Goal: Transaction & Acquisition: Purchase product/service

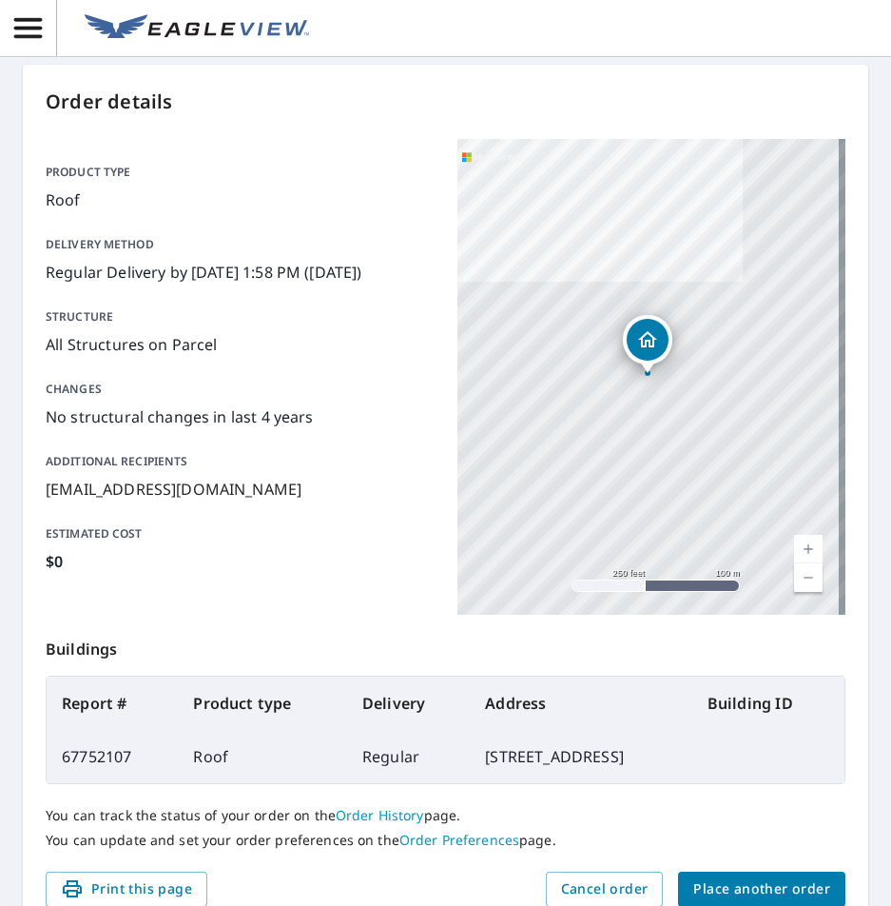
scroll to position [216, 0]
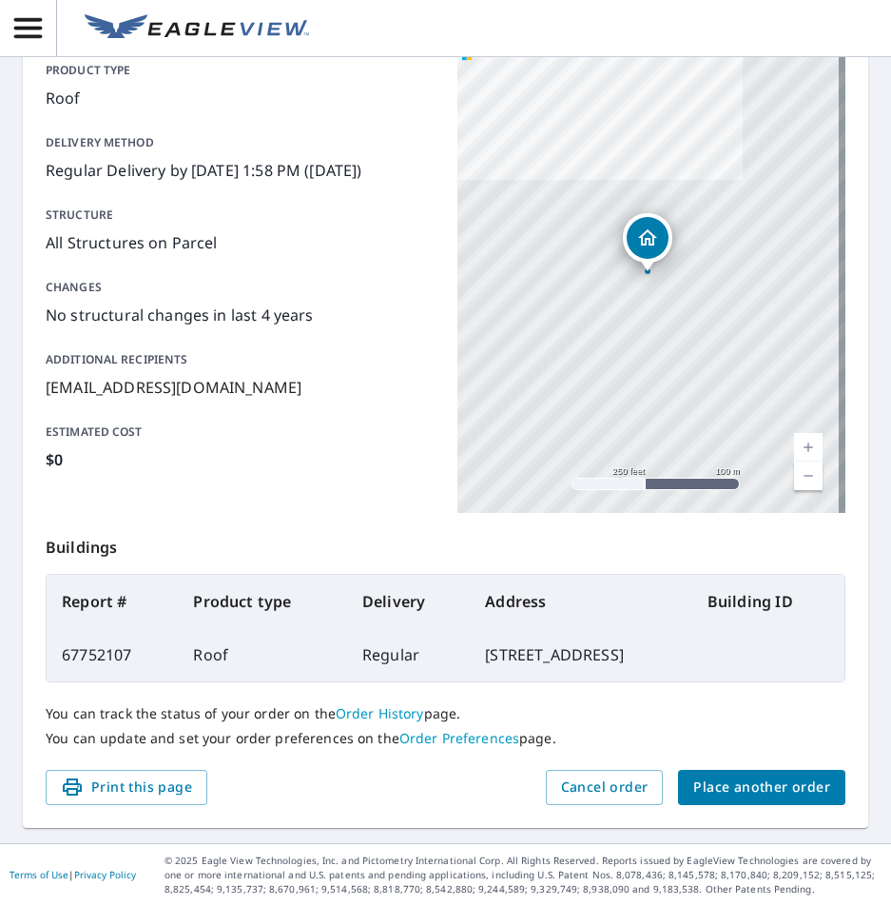
click at [772, 766] on div "You can track the status of your order on the Order History page. You can updat…" at bounding box center [446, 726] width 800 height 88
click at [772, 768] on div "You can track the status of your order on the Order History page. You can updat…" at bounding box center [446, 726] width 800 height 88
click at [772, 802] on button "Place another order" at bounding box center [761, 787] width 167 height 35
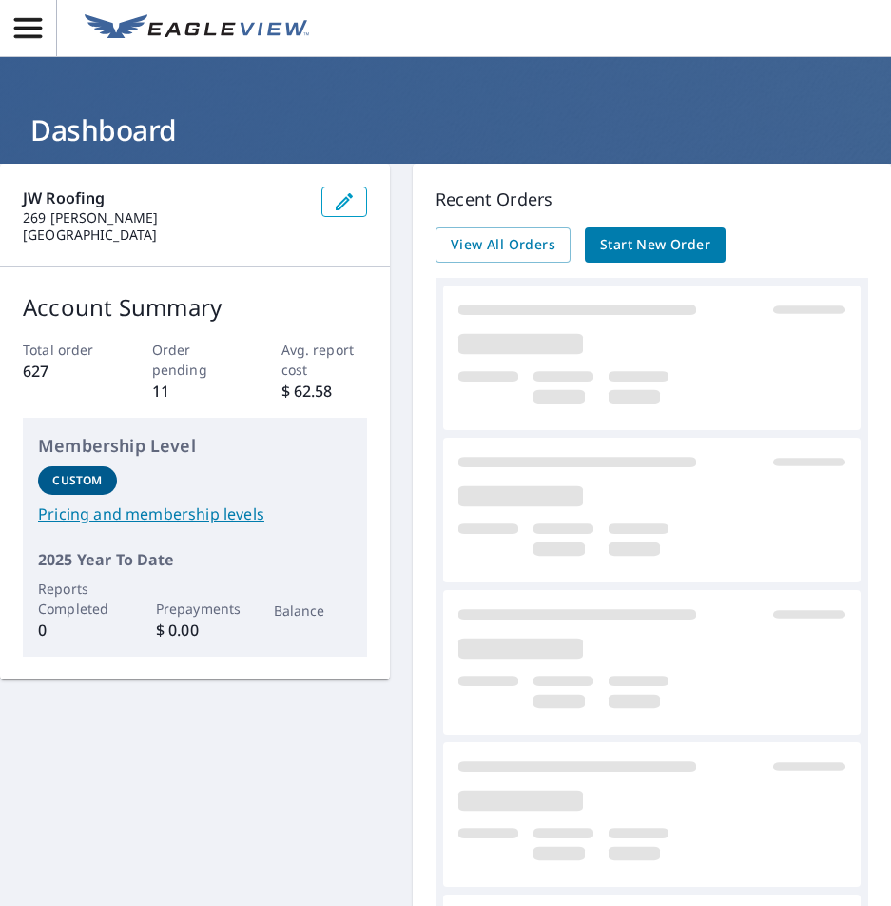
click at [692, 248] on span "Start New Order" at bounding box center [655, 245] width 110 height 24
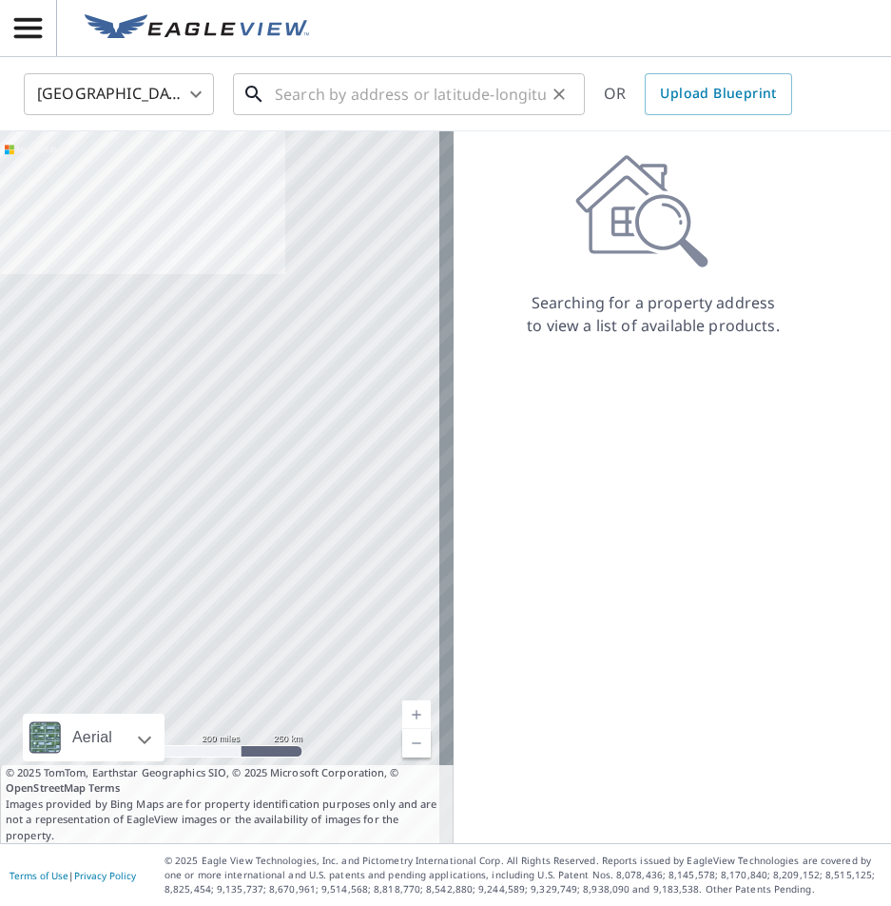
click at [422, 84] on input "text" at bounding box center [410, 94] width 271 height 53
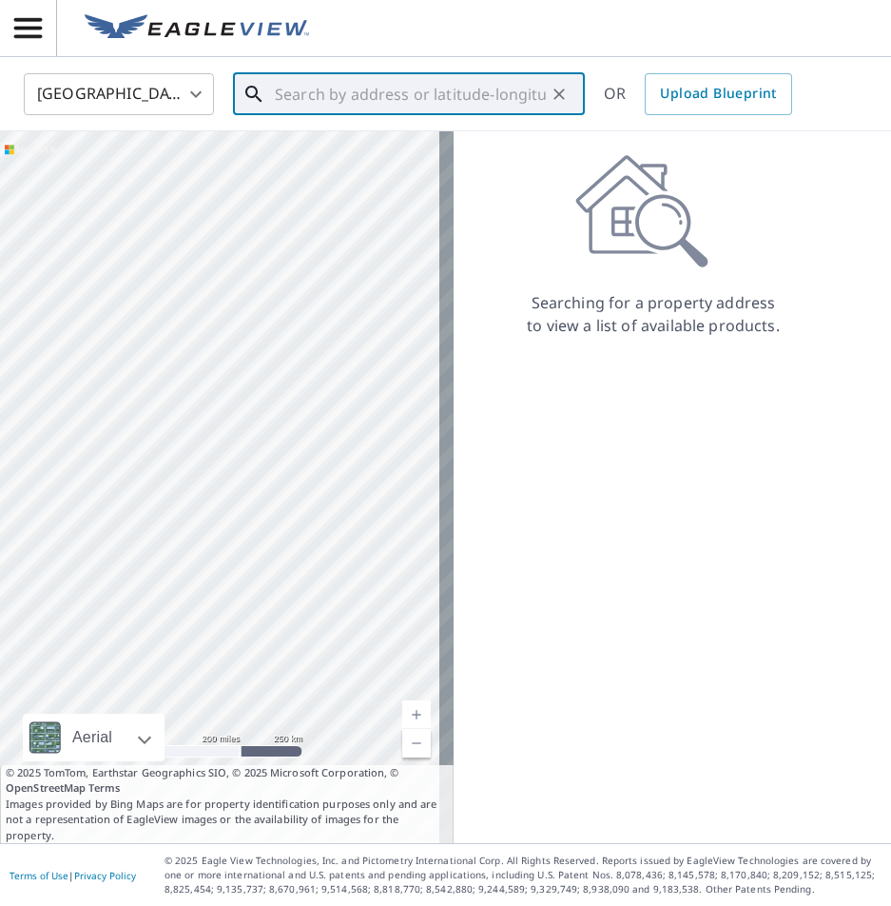
paste input "2504 Fripp Street Beaufort, South Carolina 29902"
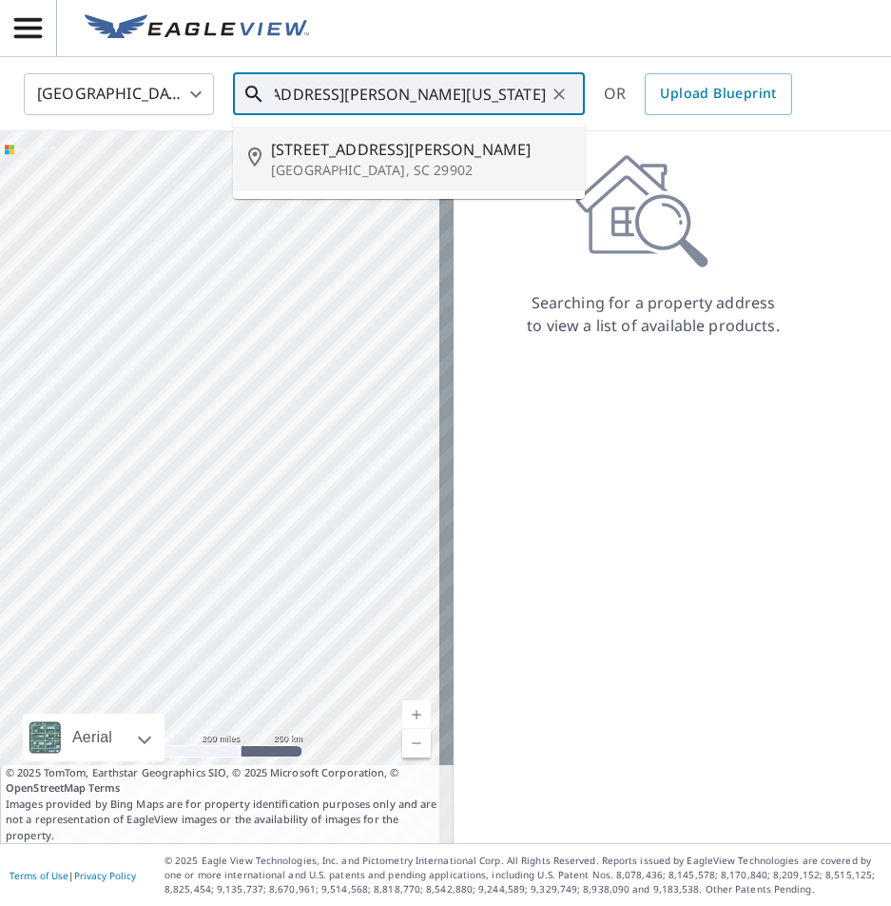
click at [415, 166] on p "Beaufort, SC 29902" at bounding box center [420, 170] width 299 height 19
type input "2504 Fripp St Beaufort, SC 29902"
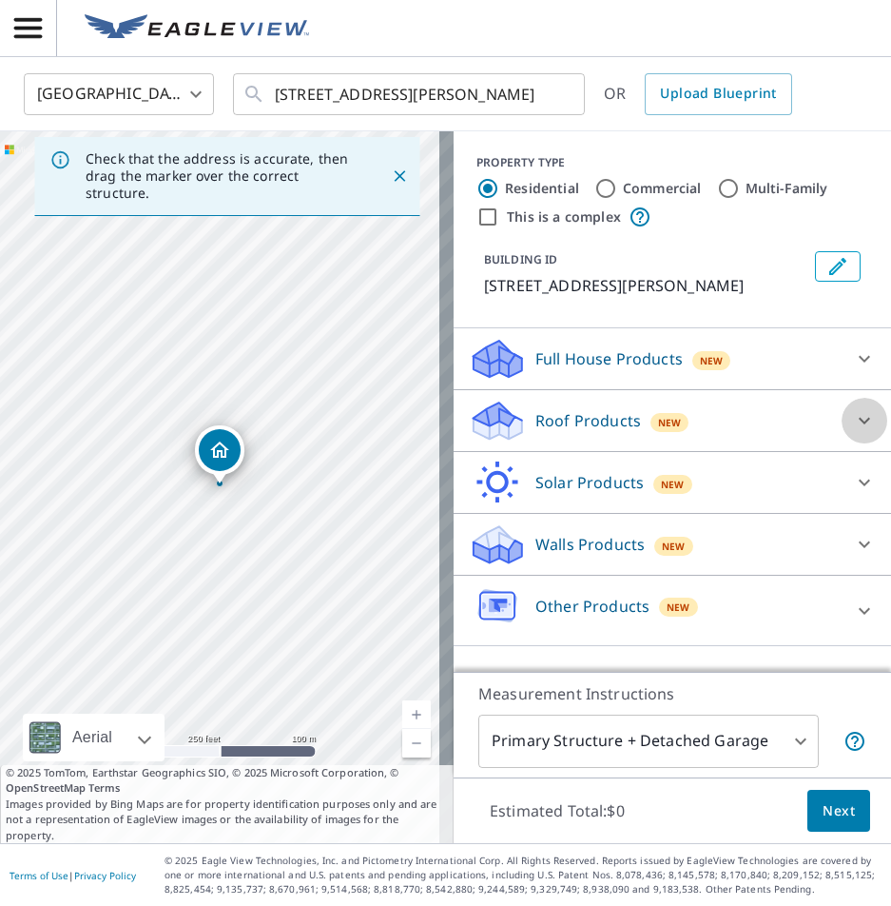
click at [863, 419] on div at bounding box center [865, 421] width 46 height 46
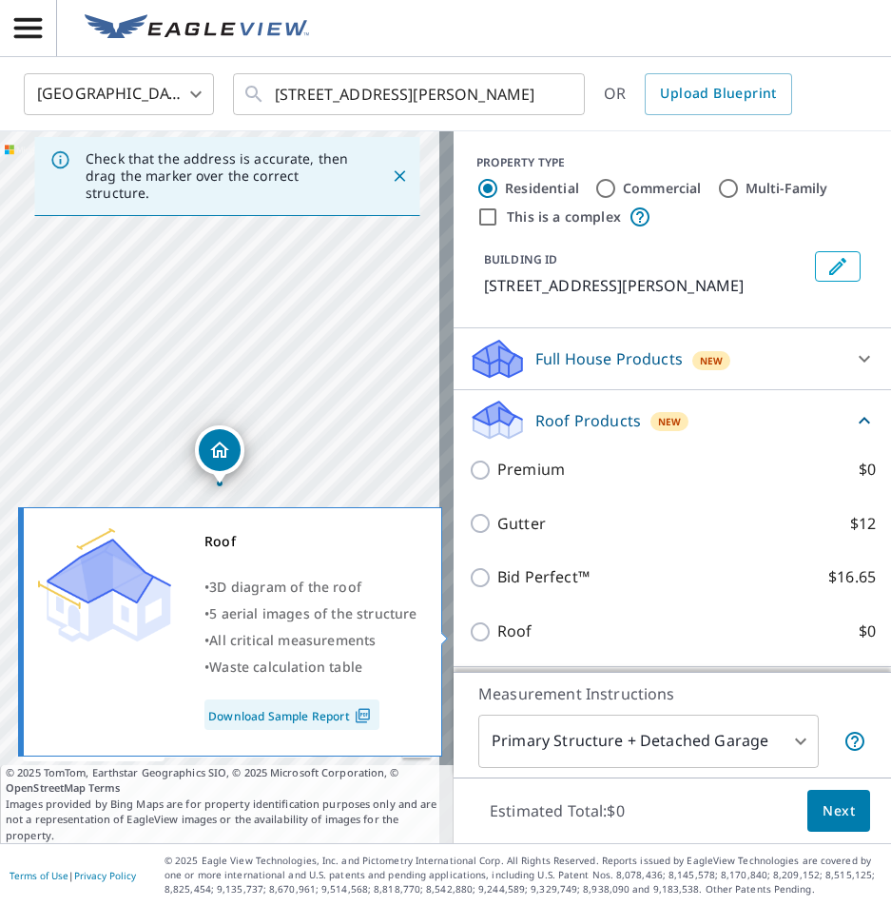
click at [797, 634] on label "Roof $0" at bounding box center [686, 631] width 379 height 24
click at [497, 634] on input "Roof $0" at bounding box center [483, 631] width 29 height 23
checkbox input "true"
type input "3"
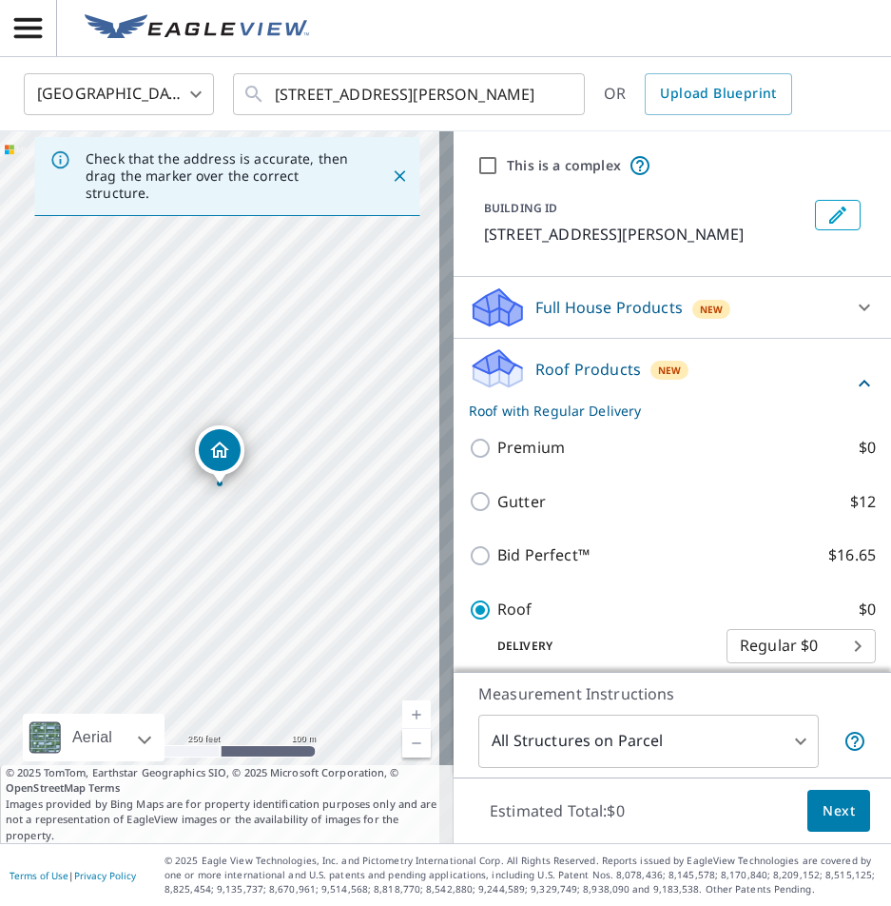
click at [824, 804] on span "Next" at bounding box center [839, 811] width 32 height 24
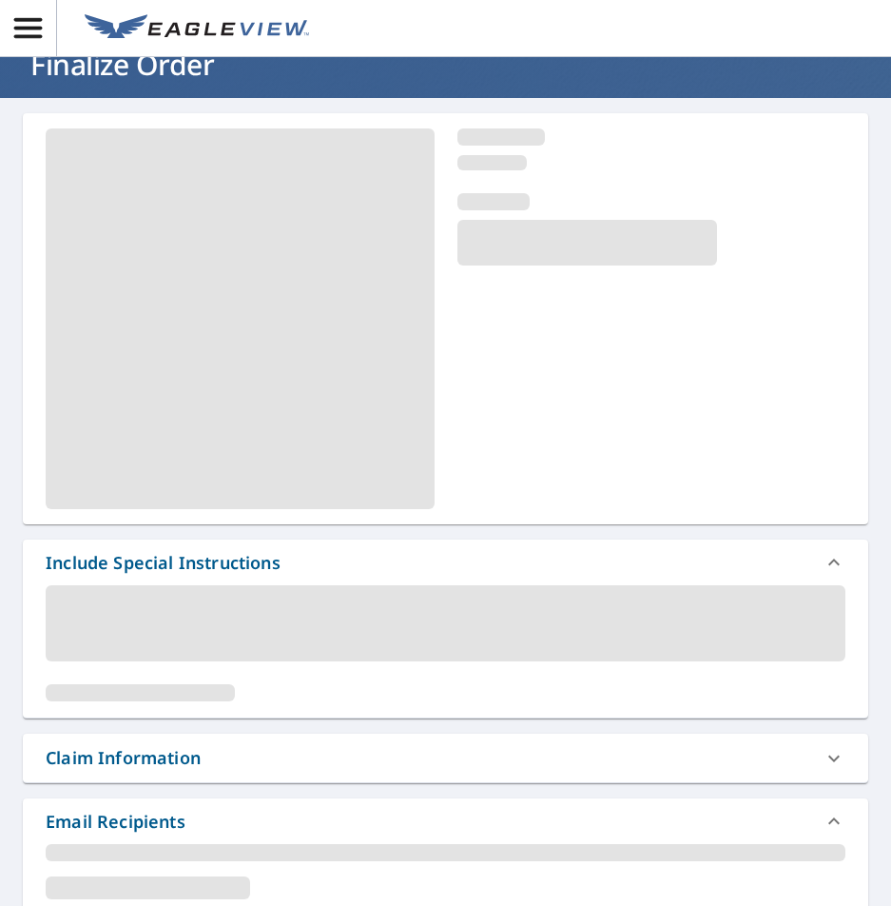
scroll to position [190, 0]
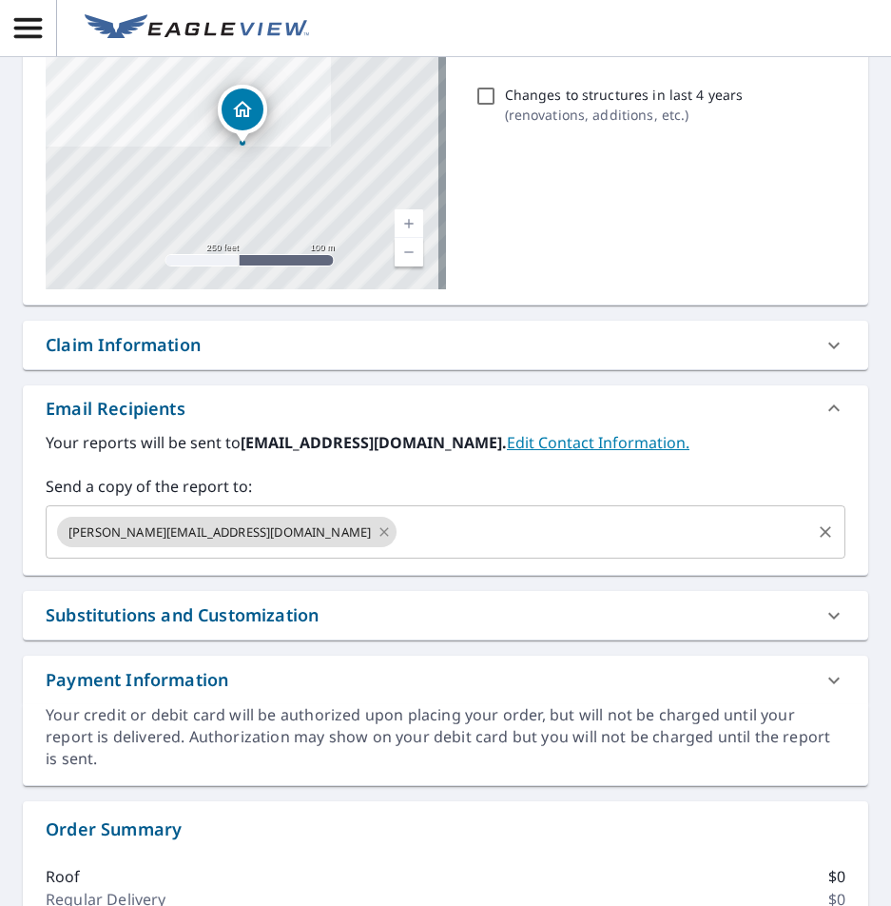
click at [377, 536] on icon at bounding box center [384, 531] width 15 height 21
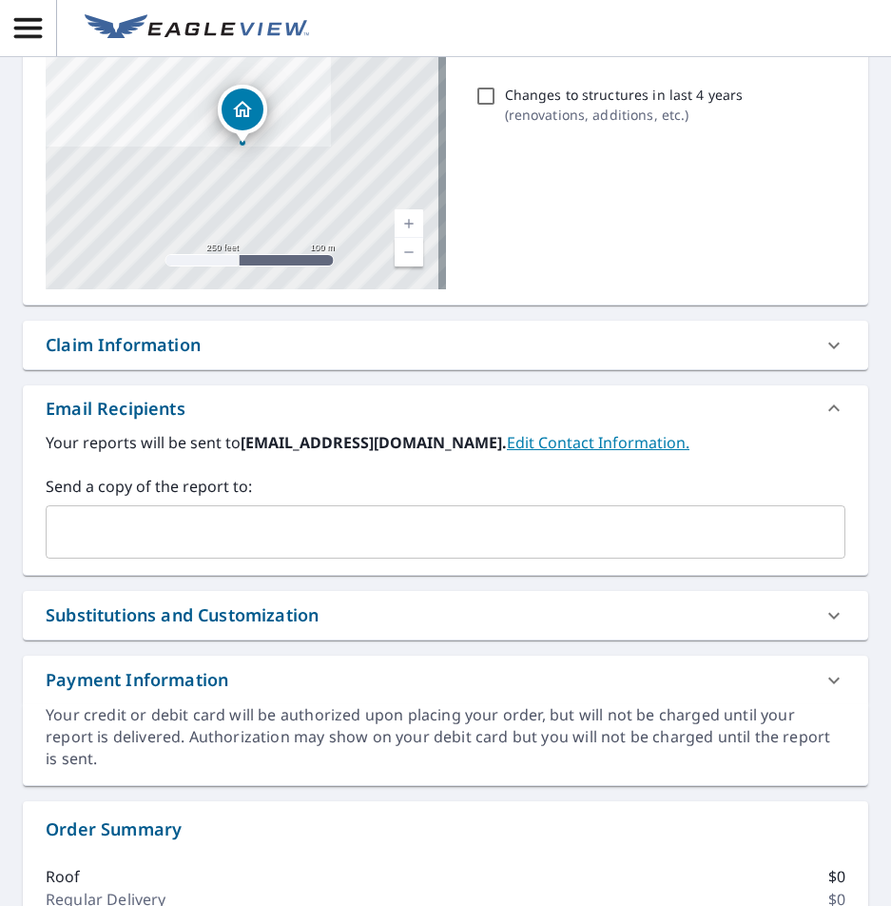
drag, startPoint x: 208, startPoint y: 542, endPoint x: 203, endPoint y: 529, distance: 14.5
click at [203, 529] on input "text" at bounding box center [431, 532] width 754 height 36
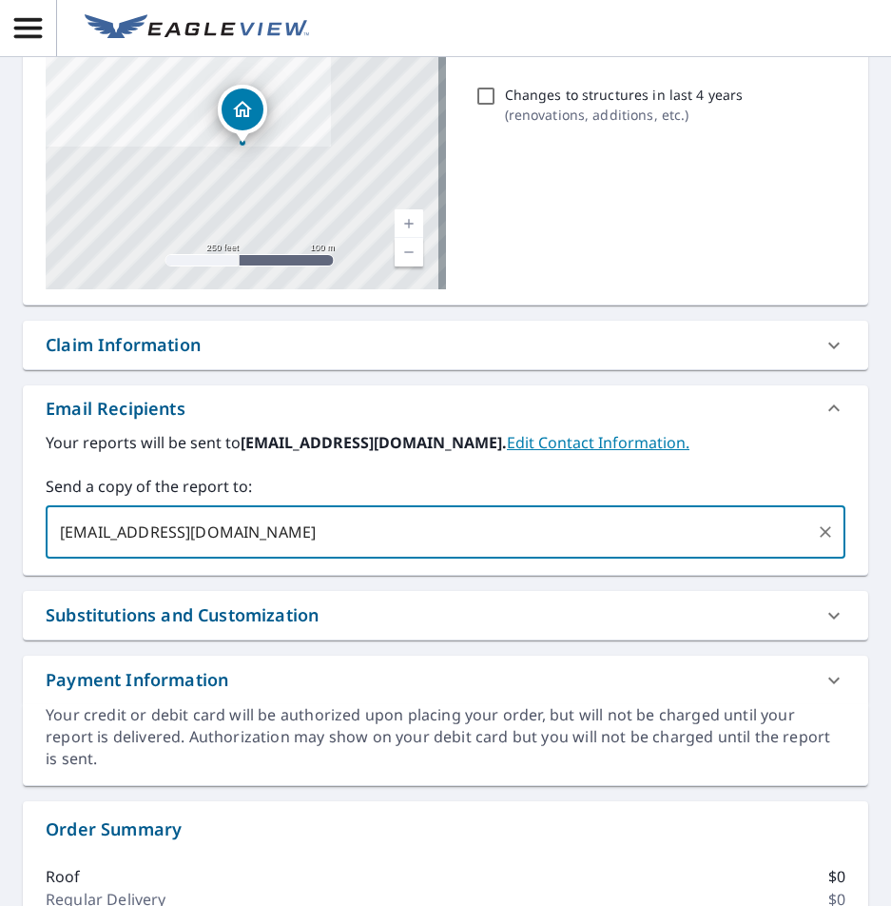
type input "[EMAIL_ADDRESS][DOMAIN_NAME]"
click at [232, 583] on div "2504 Fripp St Beaufort, SC 29902 Aerial Road A standard road map Aerial A detai…" at bounding box center [446, 387] width 846 height 797
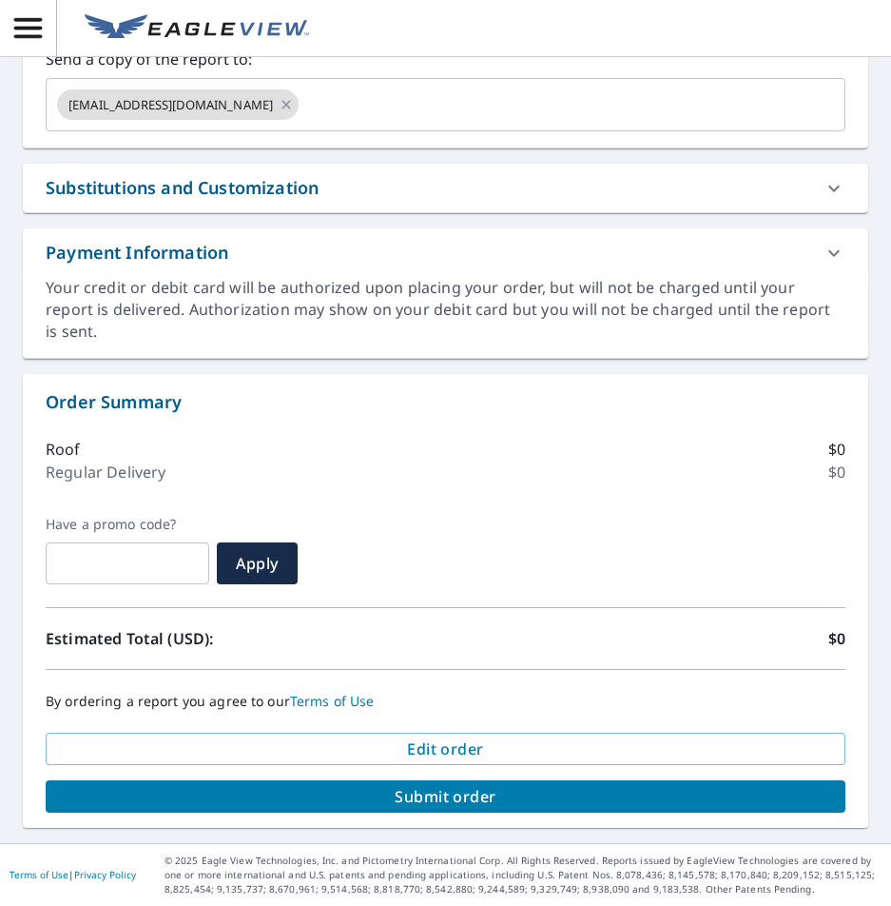
click at [465, 795] on span "Submit order" at bounding box center [446, 796] width 770 height 21
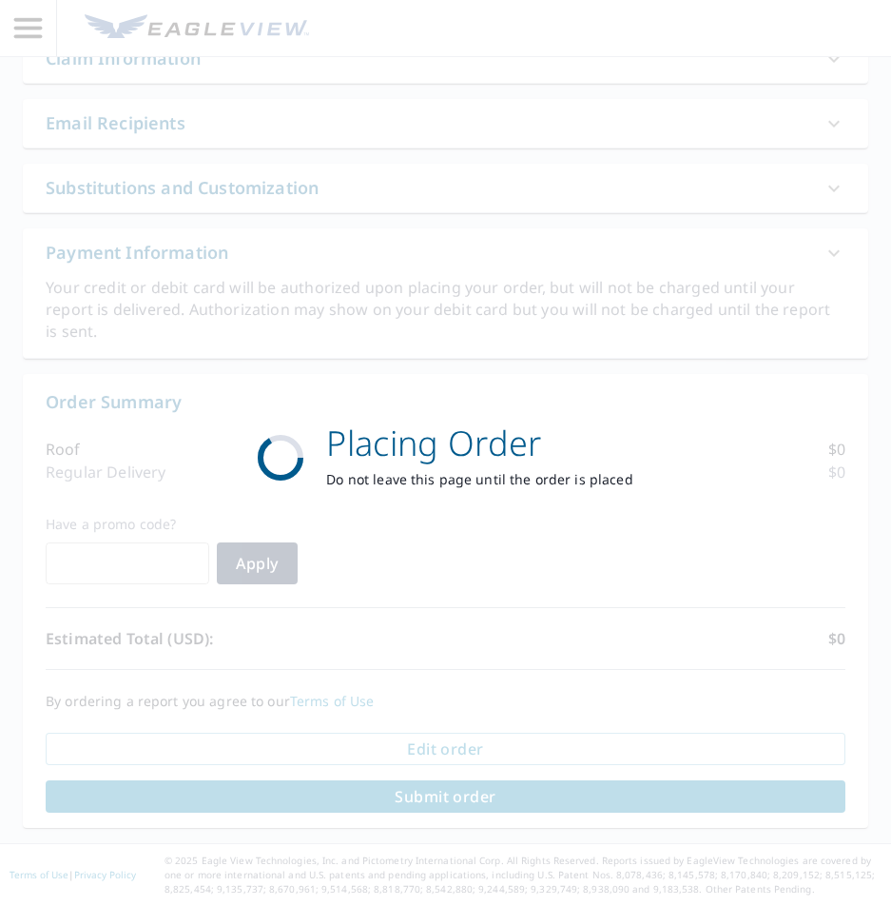
scroll to position [477, 0]
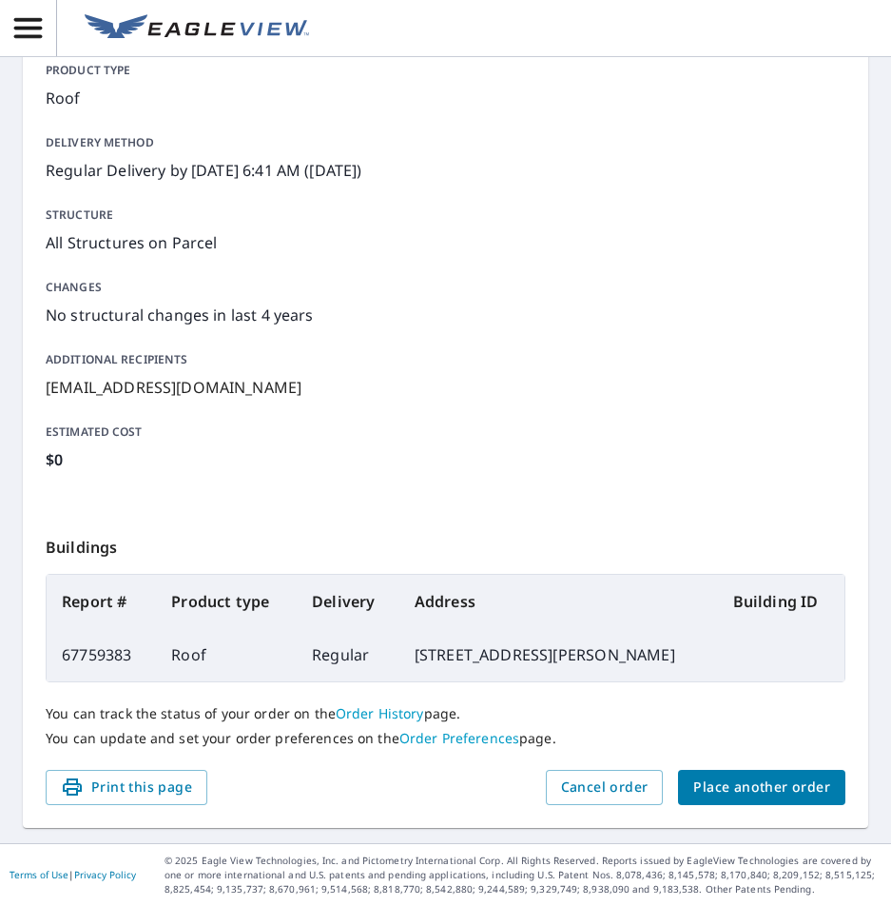
scroll to position [222, 0]
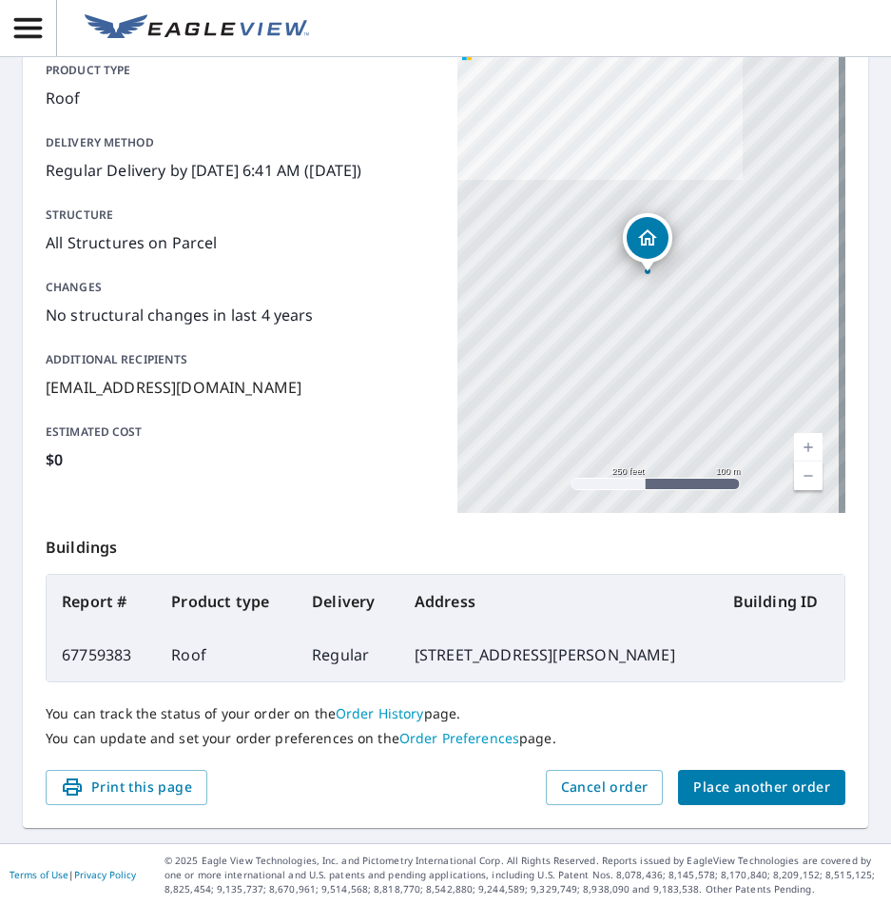
click at [744, 792] on span "Place another order" at bounding box center [761, 787] width 137 height 24
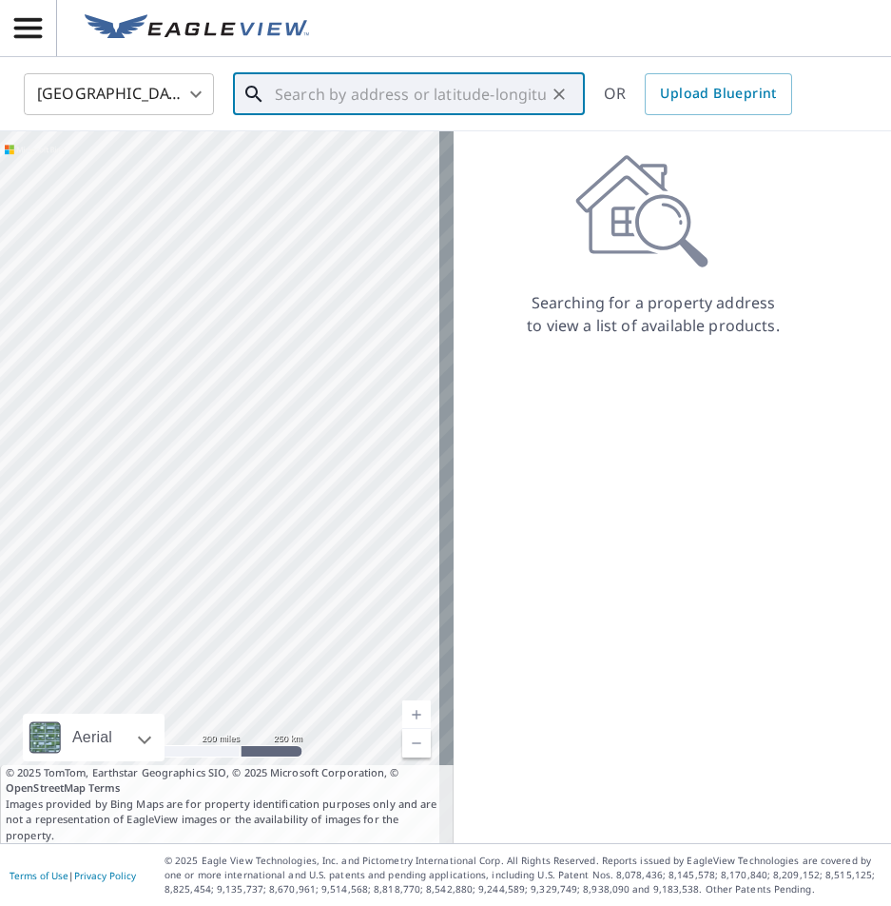
click at [377, 89] on input "text" at bounding box center [410, 94] width 271 height 53
paste input "16 Edgewood Drive Hilton Head Island, South Caroli"
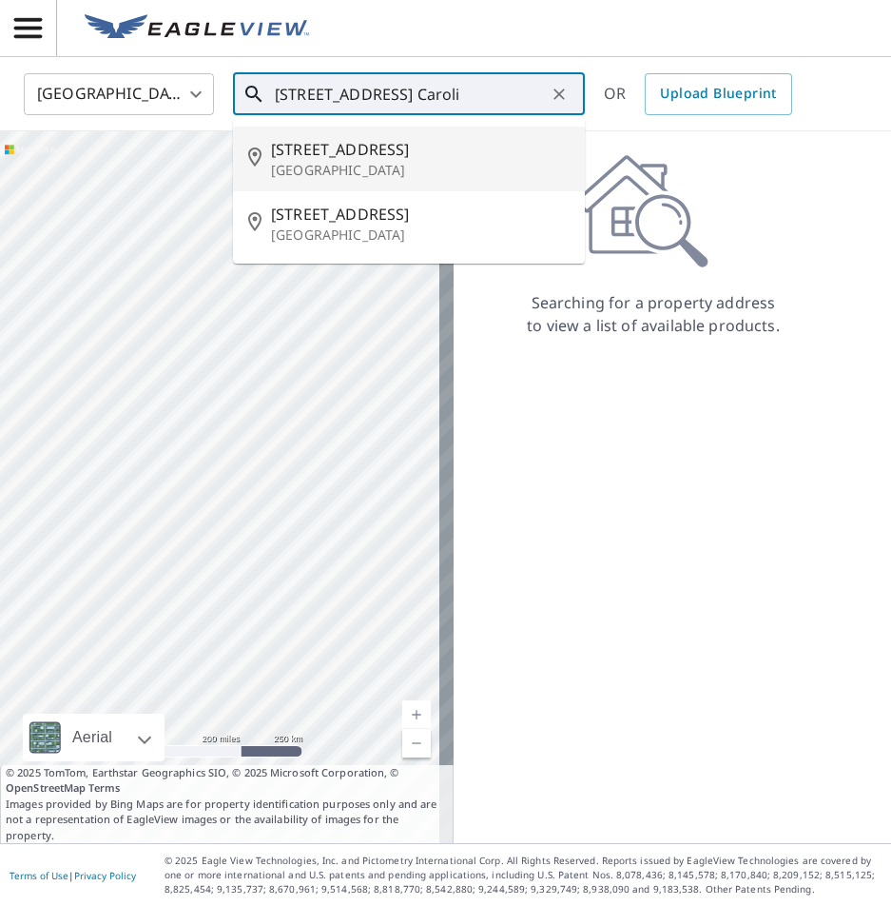
click at [390, 157] on span "16 Edgewood Dr" at bounding box center [420, 149] width 299 height 23
type input "16 Edgewood Dr Hilton Head Island, SC 29926"
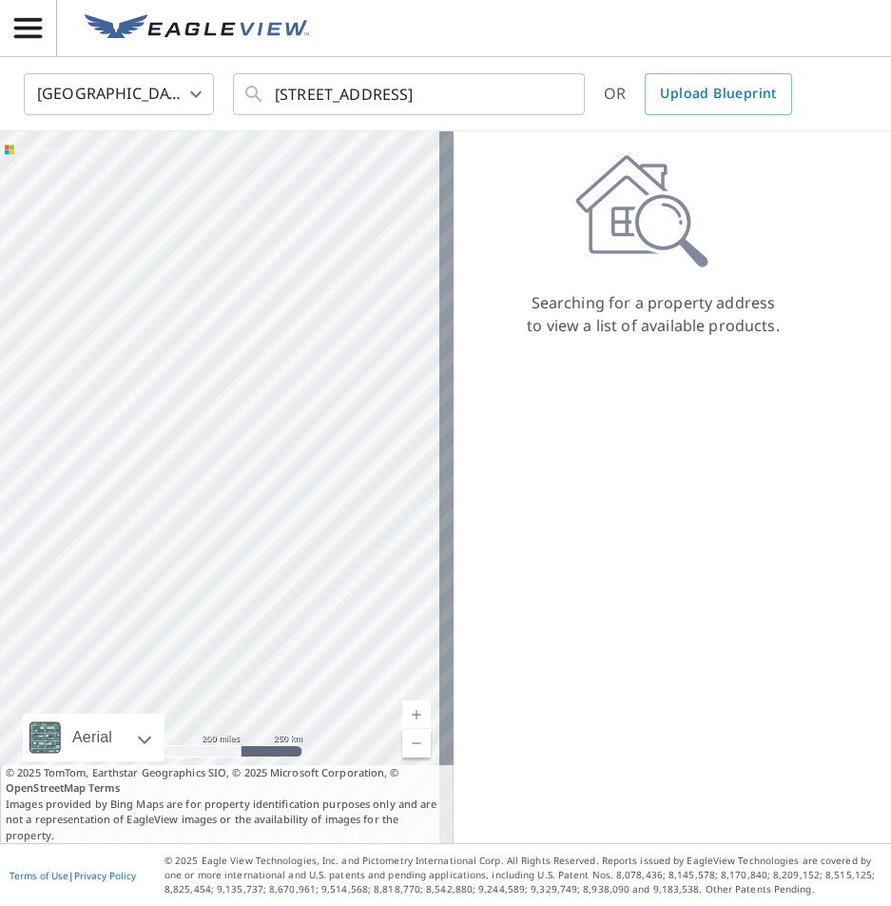
scroll to position [0, 0]
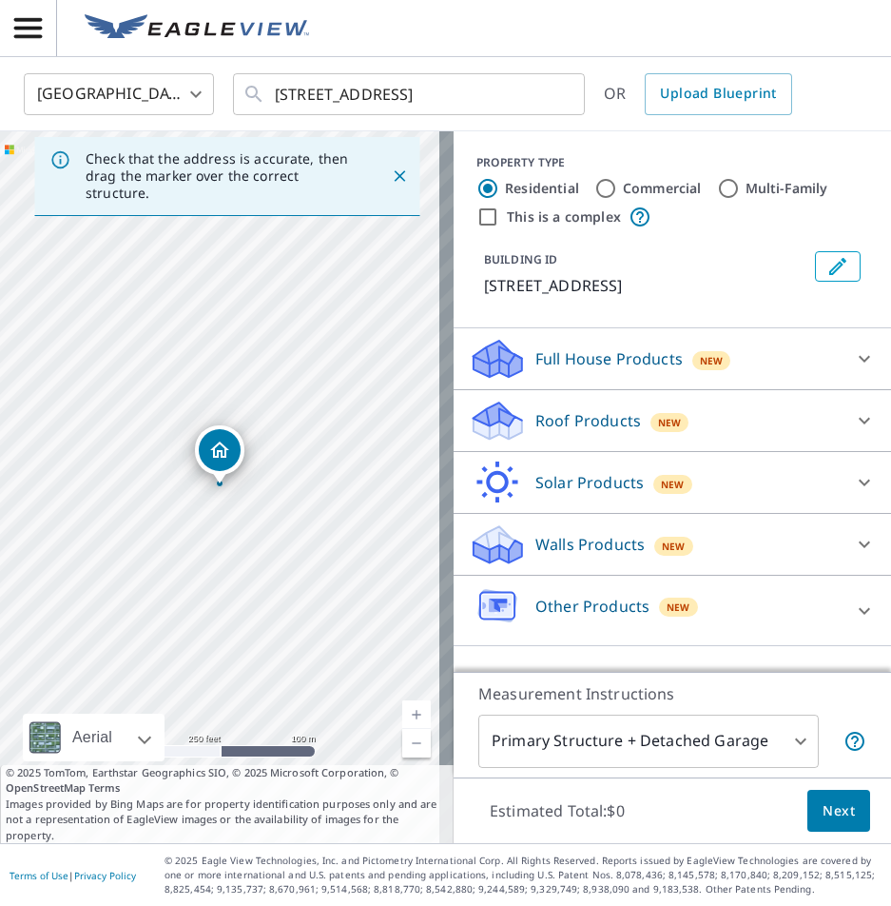
click at [859, 432] on icon at bounding box center [864, 420] width 23 height 23
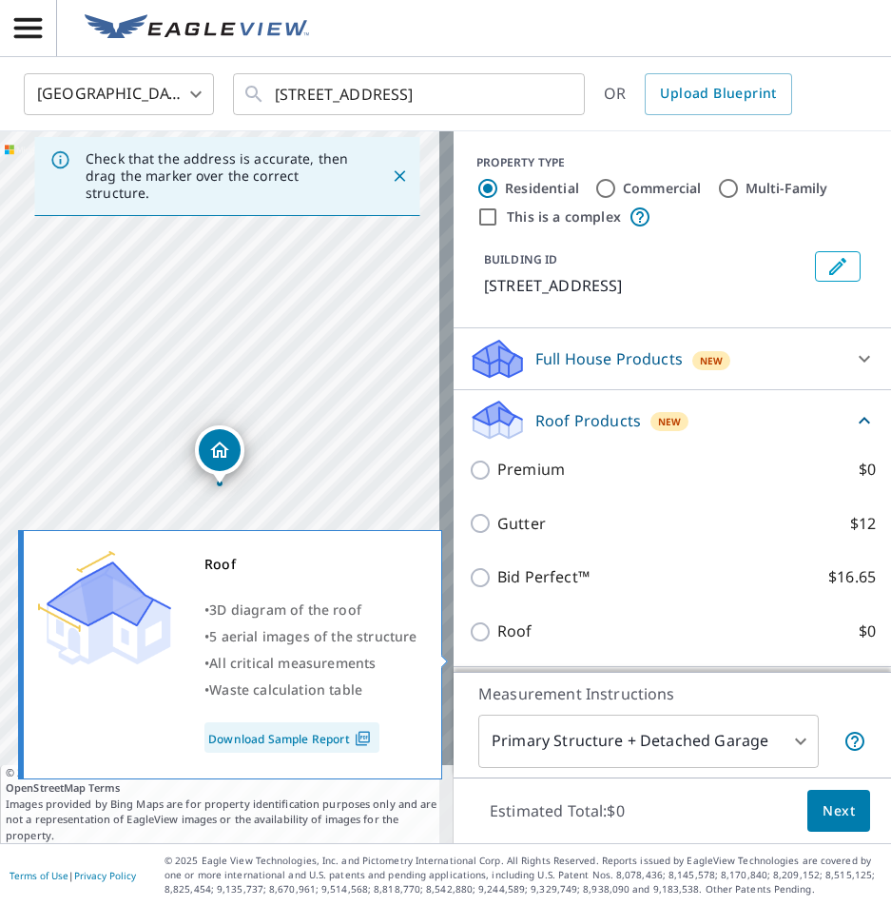
click at [859, 643] on p "$0" at bounding box center [867, 631] width 17 height 24
click at [497, 643] on input "Roof $0" at bounding box center [483, 631] width 29 height 23
checkbox input "true"
type input "3"
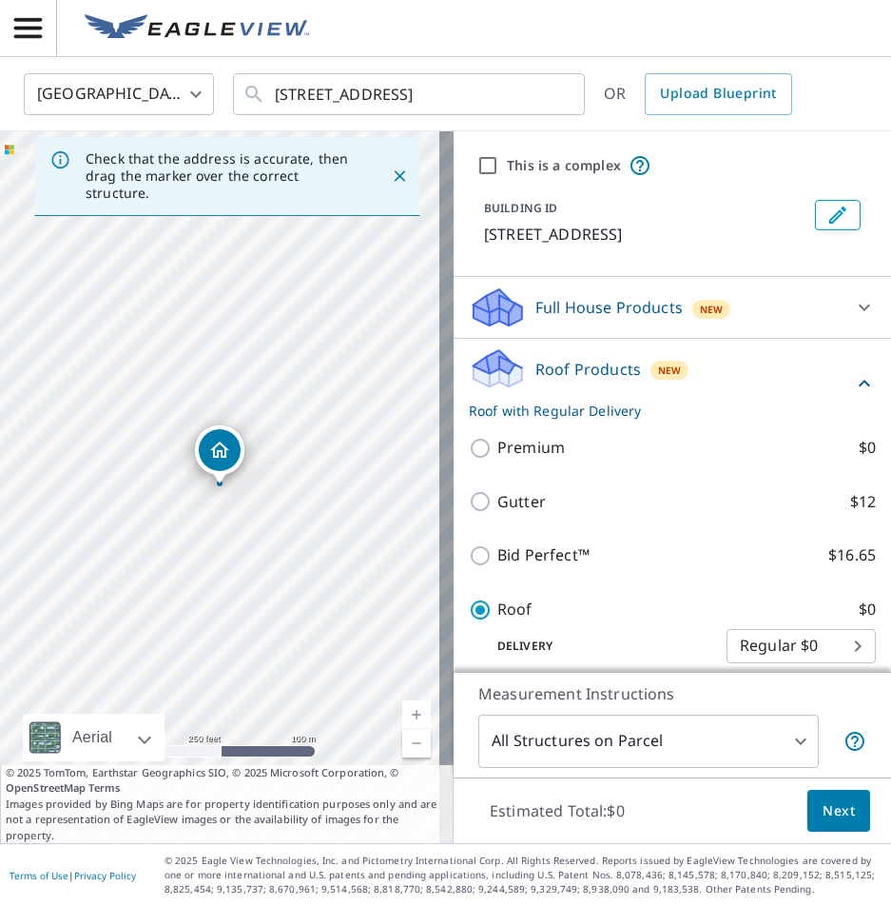
click at [823, 815] on span "Next" at bounding box center [839, 811] width 32 height 24
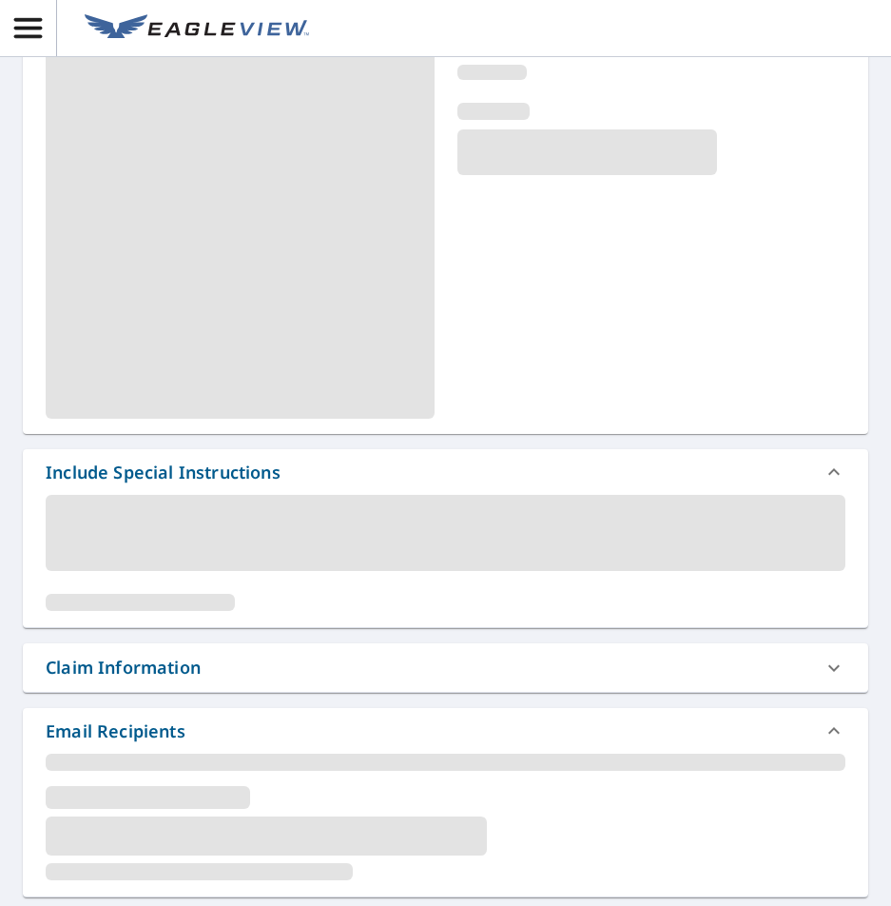
scroll to position [190, 0]
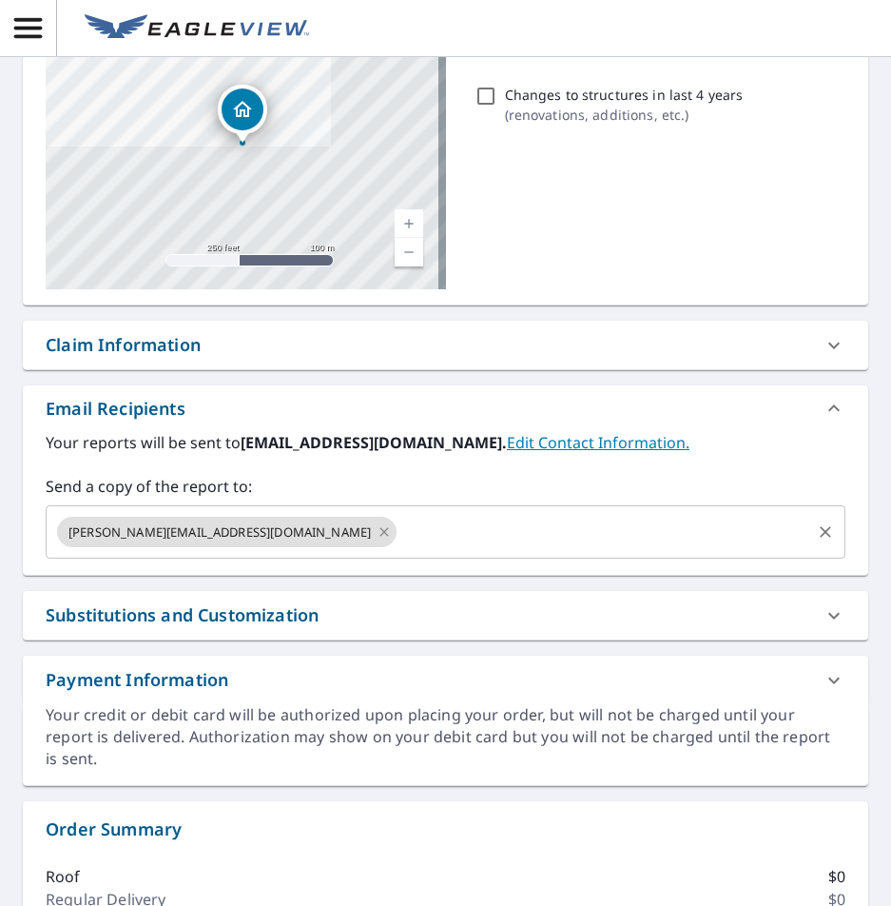
click at [377, 535] on icon at bounding box center [384, 531] width 15 height 21
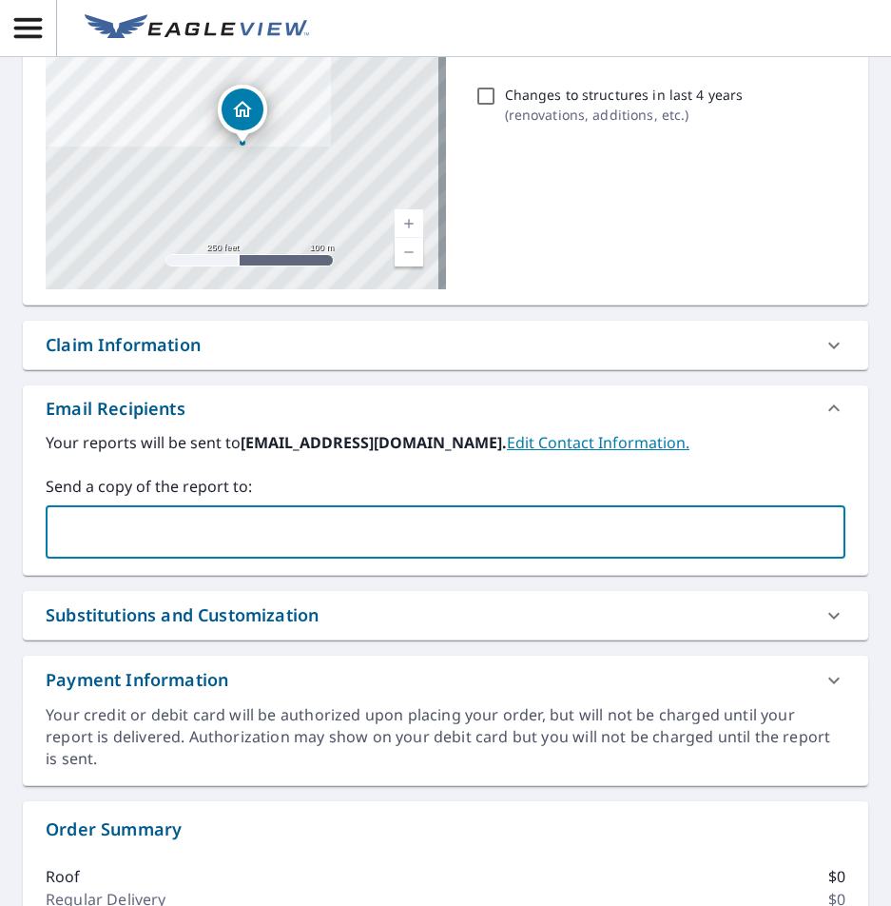
click at [212, 535] on input "text" at bounding box center [431, 532] width 754 height 36
type input "ethan@roofsbyjw.com"
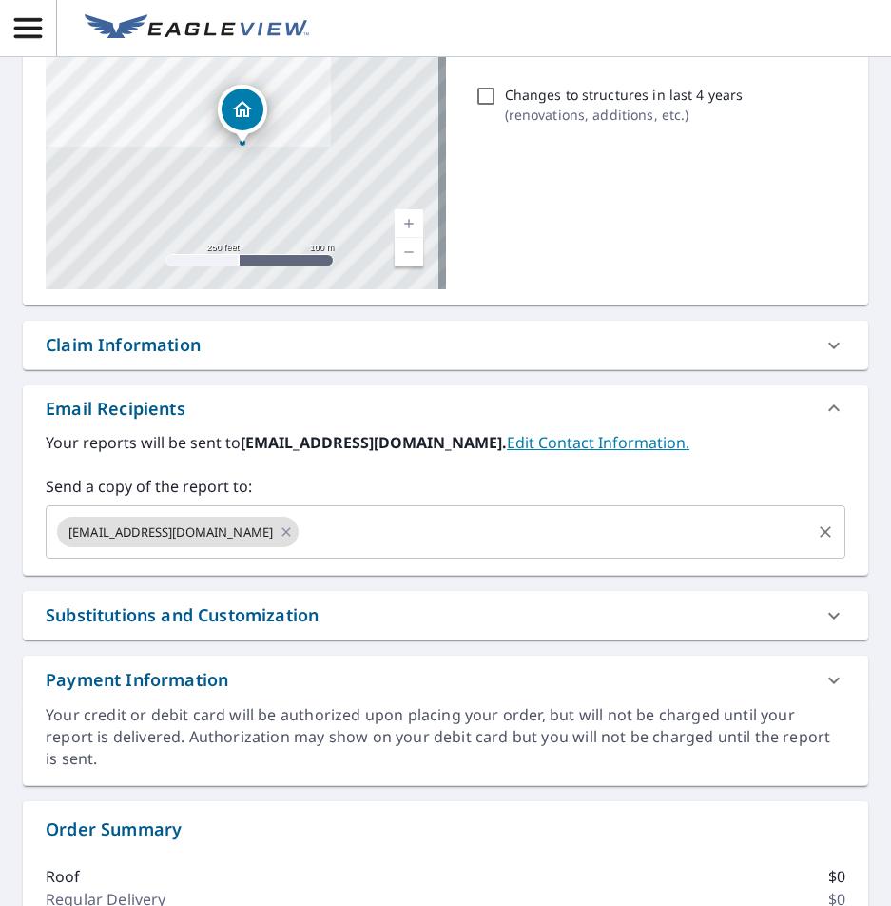
click at [24, 559] on div "Your reports will be sent to nate@roofsbyjw.com. Edit Contact Information. Send…" at bounding box center [446, 503] width 846 height 144
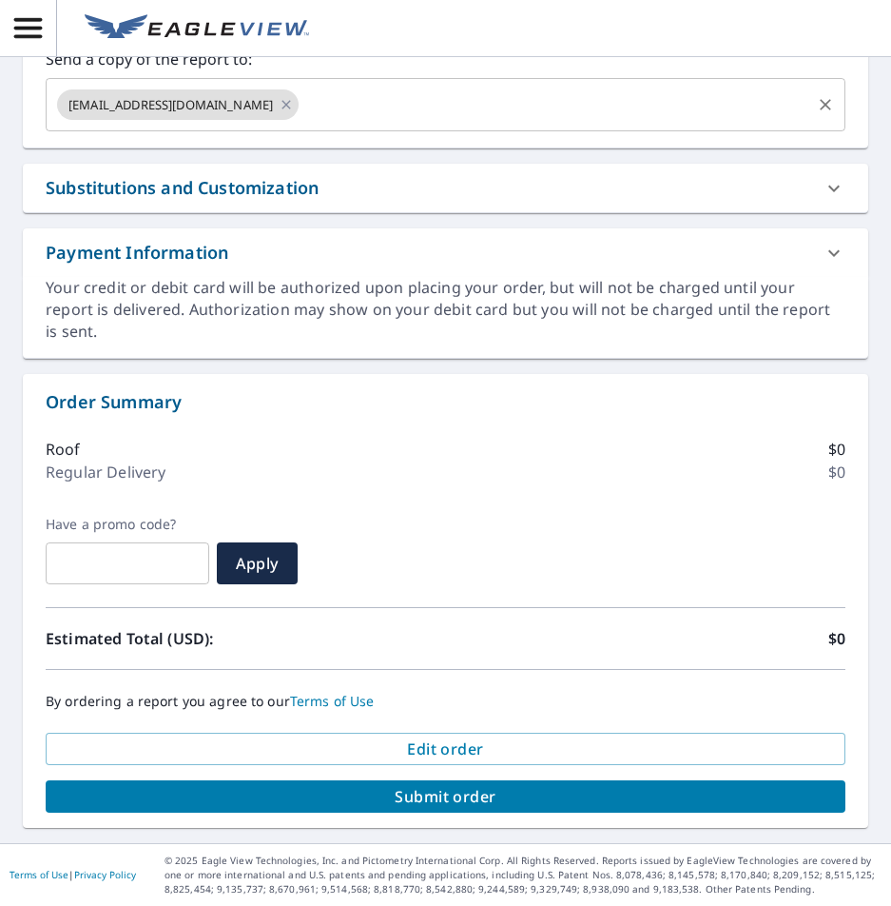
click at [461, 800] on span "Submit order" at bounding box center [446, 796] width 770 height 21
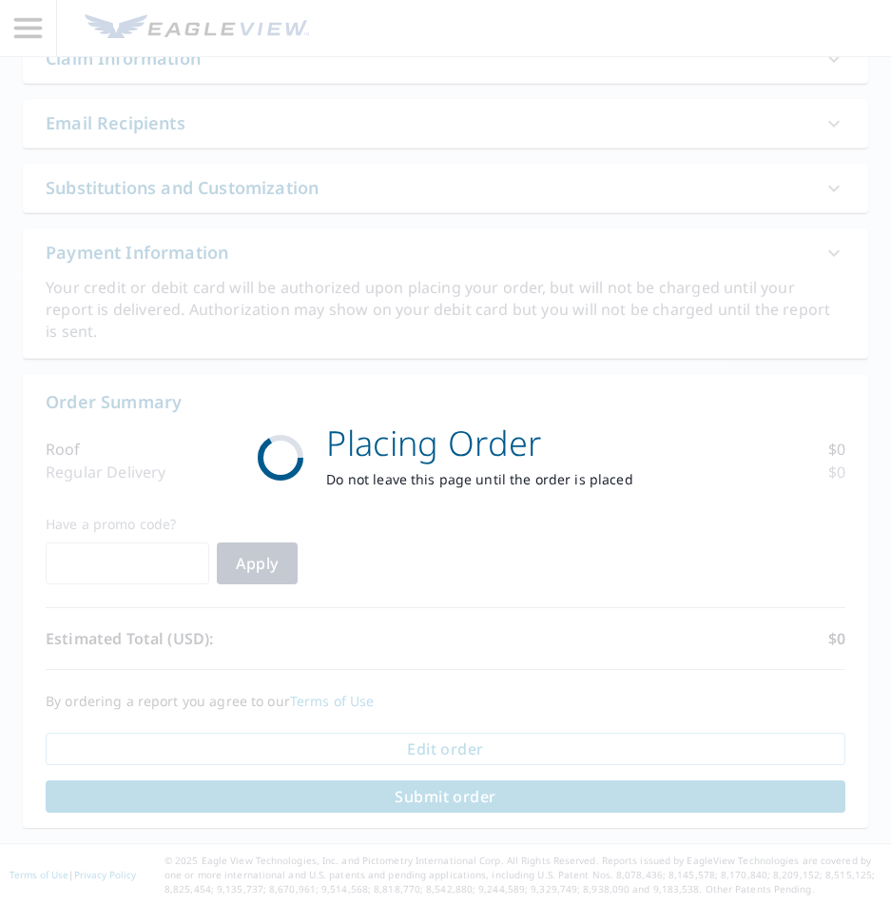
scroll to position [477, 0]
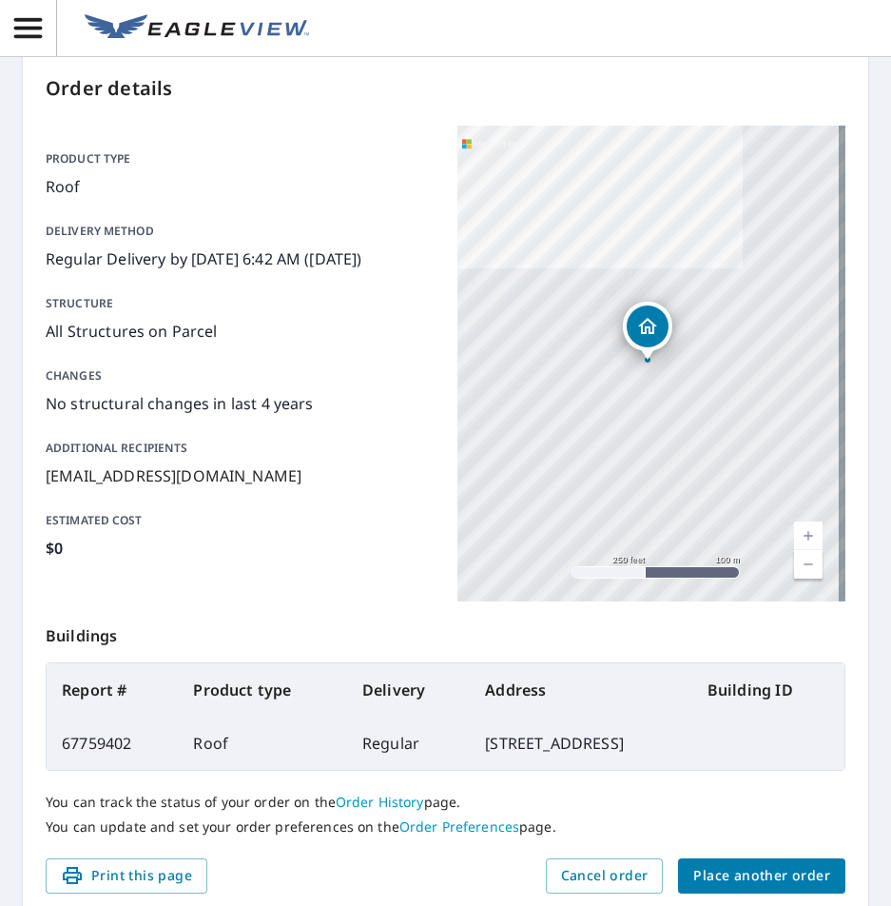
scroll to position [267, 0]
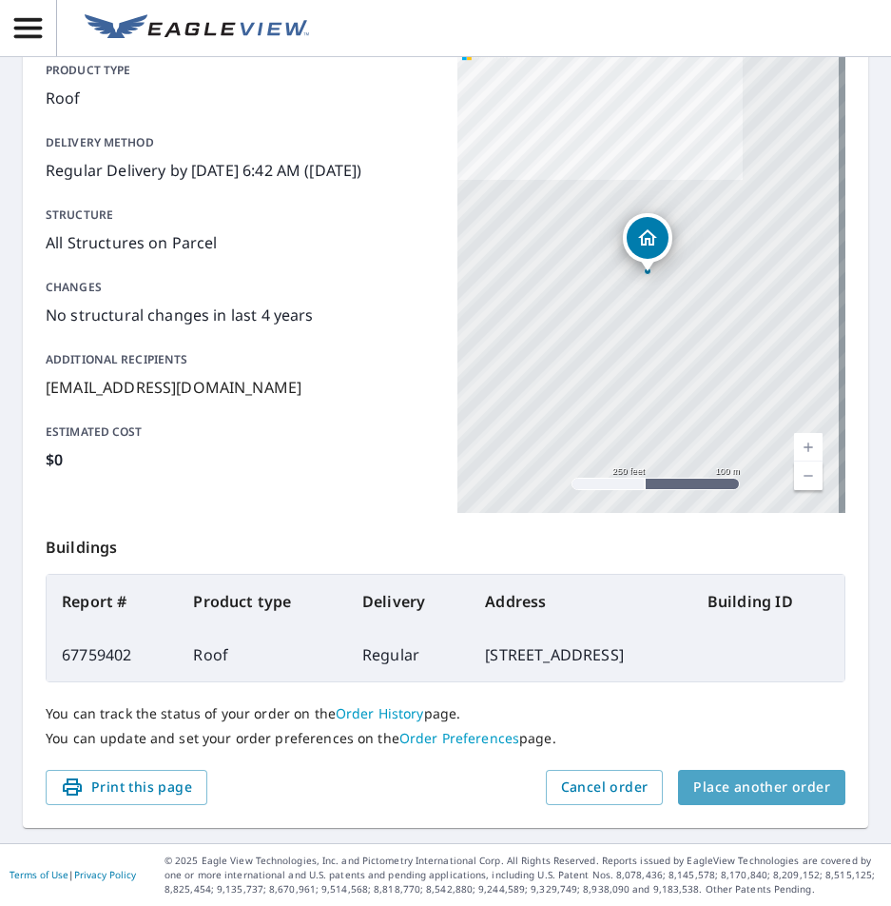
click at [777, 781] on span "Place another order" at bounding box center [761, 787] width 137 height 24
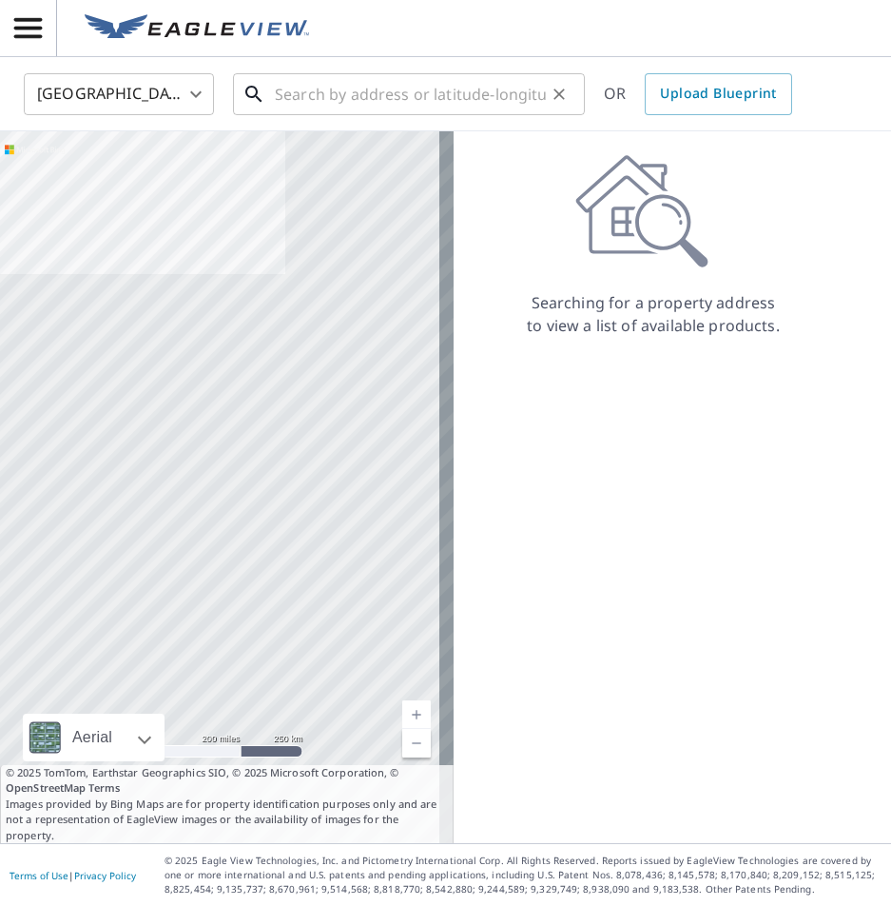
click at [428, 83] on input "text" at bounding box center [410, 94] width 271 height 53
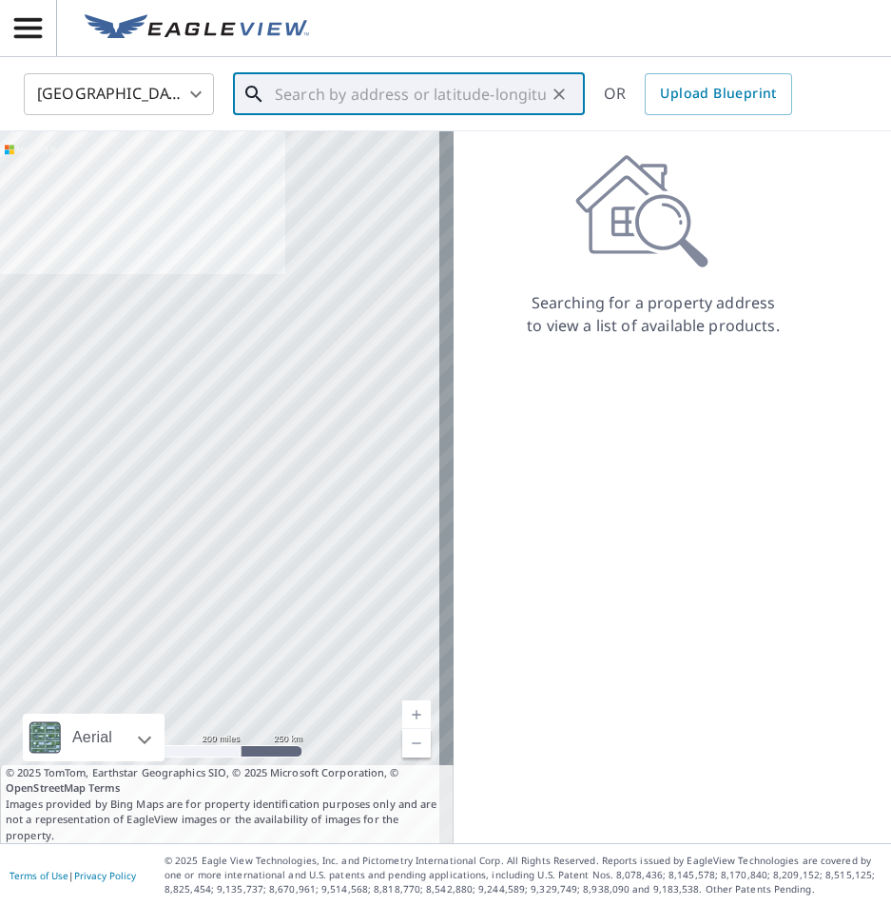
paste input "169 Laurelwood Drive Savannah, Georgia 31419"
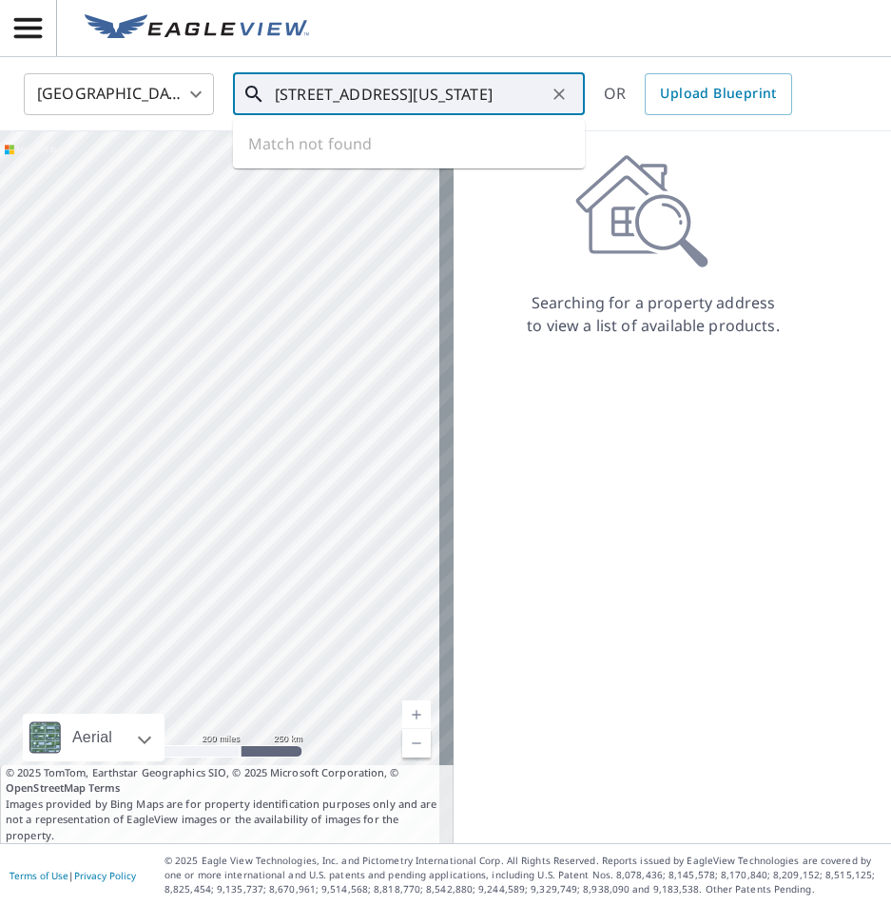
scroll to position [0, 77]
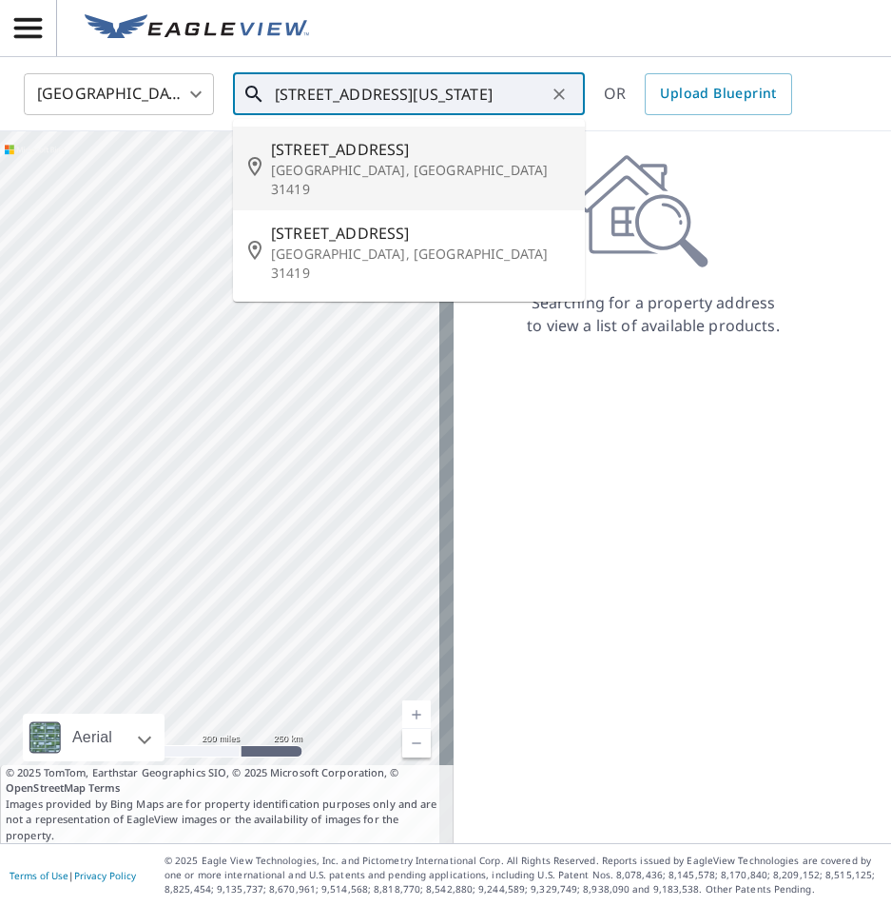
click at [427, 180] on li "169 Laurelwood Dr Savannah, GA 31419" at bounding box center [409, 169] width 352 height 84
type input "169 Laurelwood Dr Savannah, GA 31419"
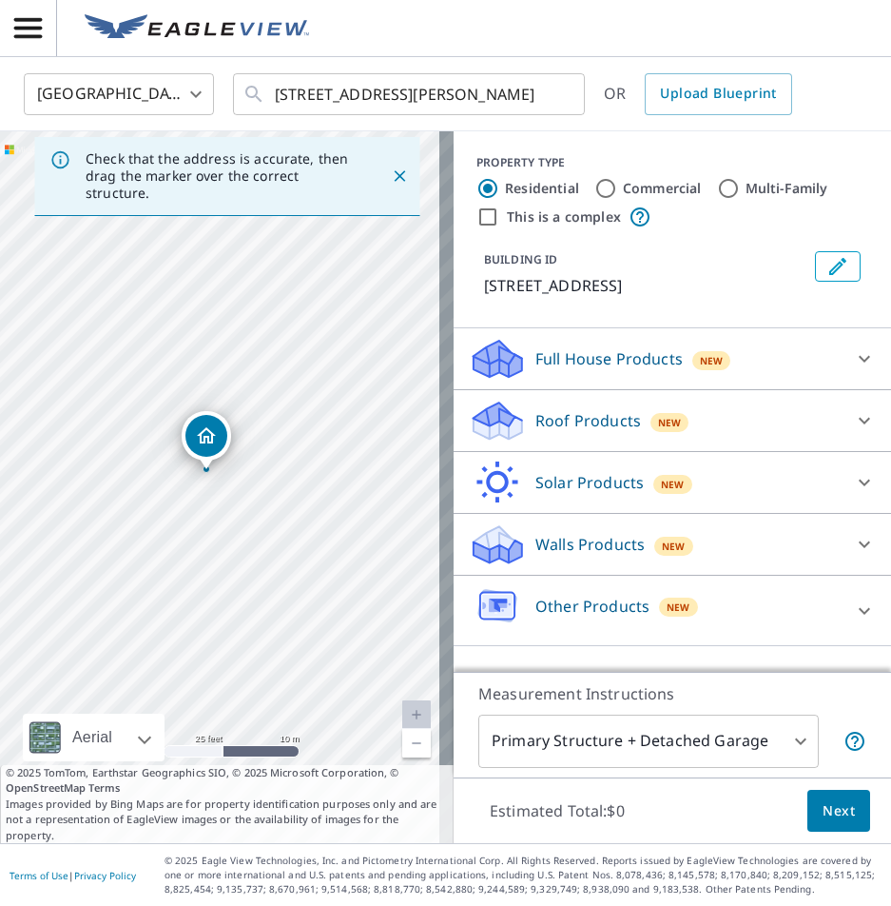
click at [859, 417] on icon at bounding box center [864, 420] width 23 height 23
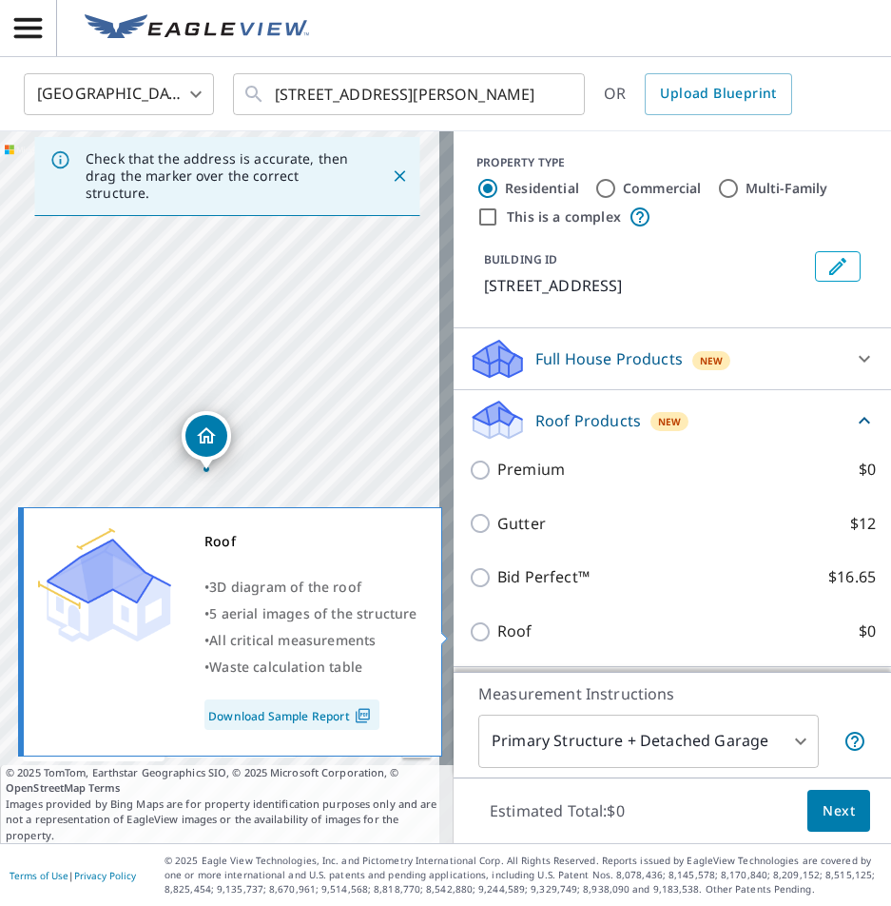
click at [751, 635] on label "Roof $0" at bounding box center [686, 631] width 379 height 24
click at [497, 635] on input "Roof $0" at bounding box center [483, 631] width 29 height 23
checkbox input "true"
type input "3"
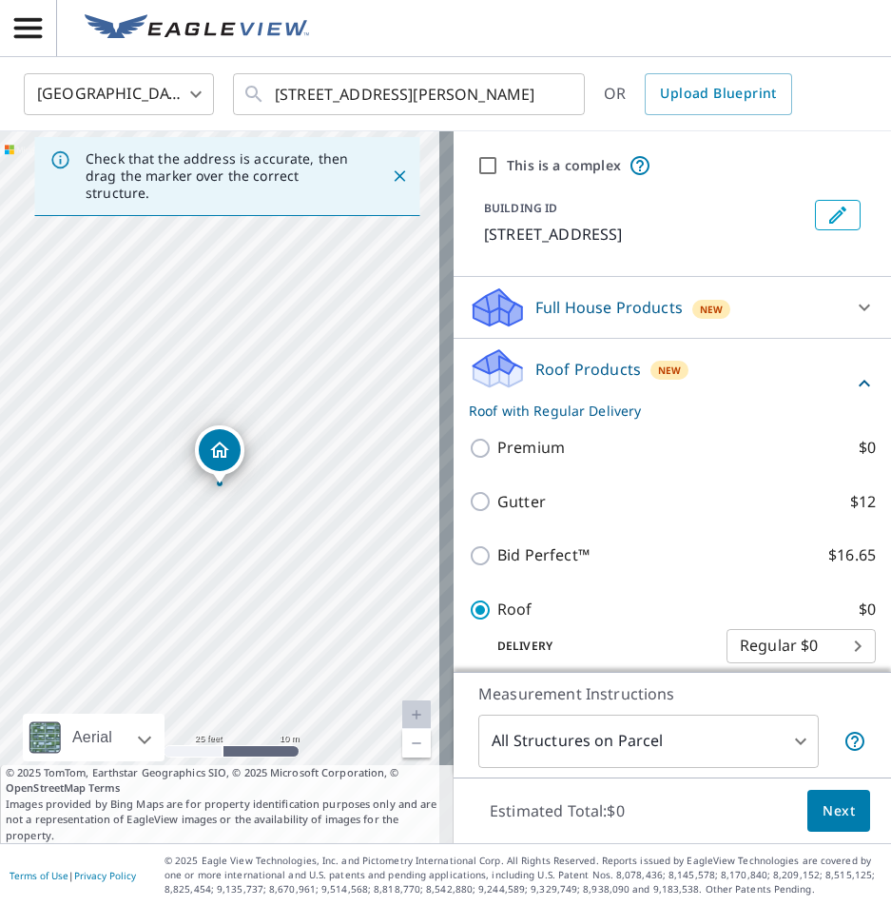
click at [840, 808] on span "Next" at bounding box center [839, 811] width 32 height 24
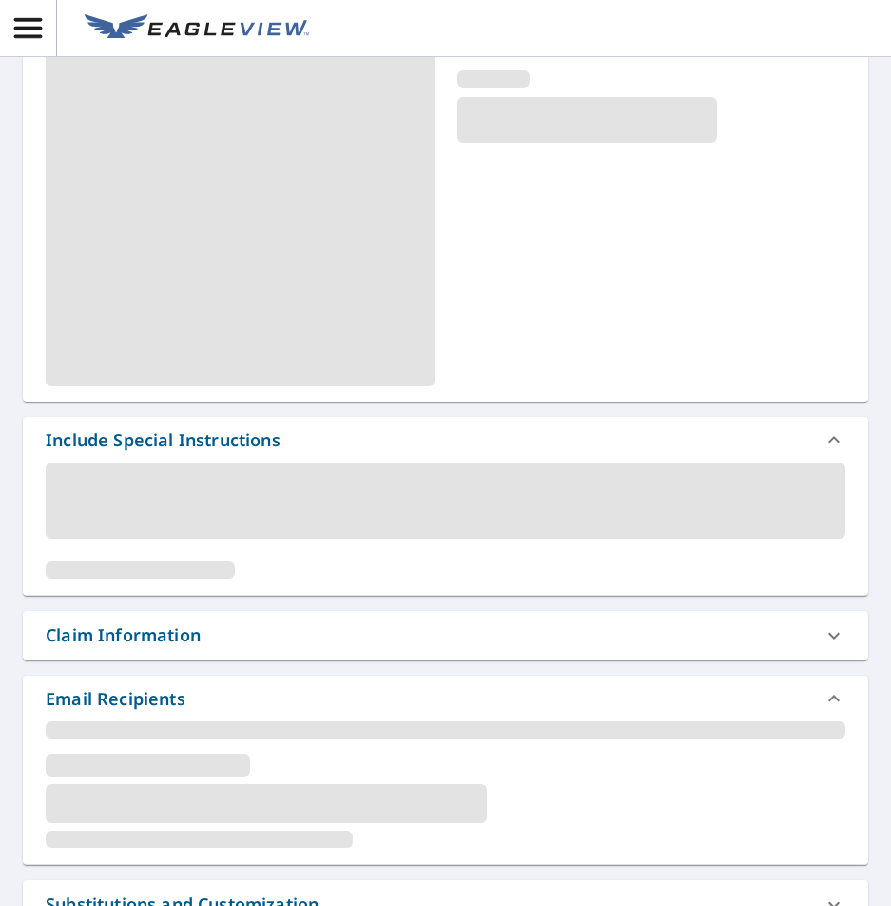
scroll to position [190, 0]
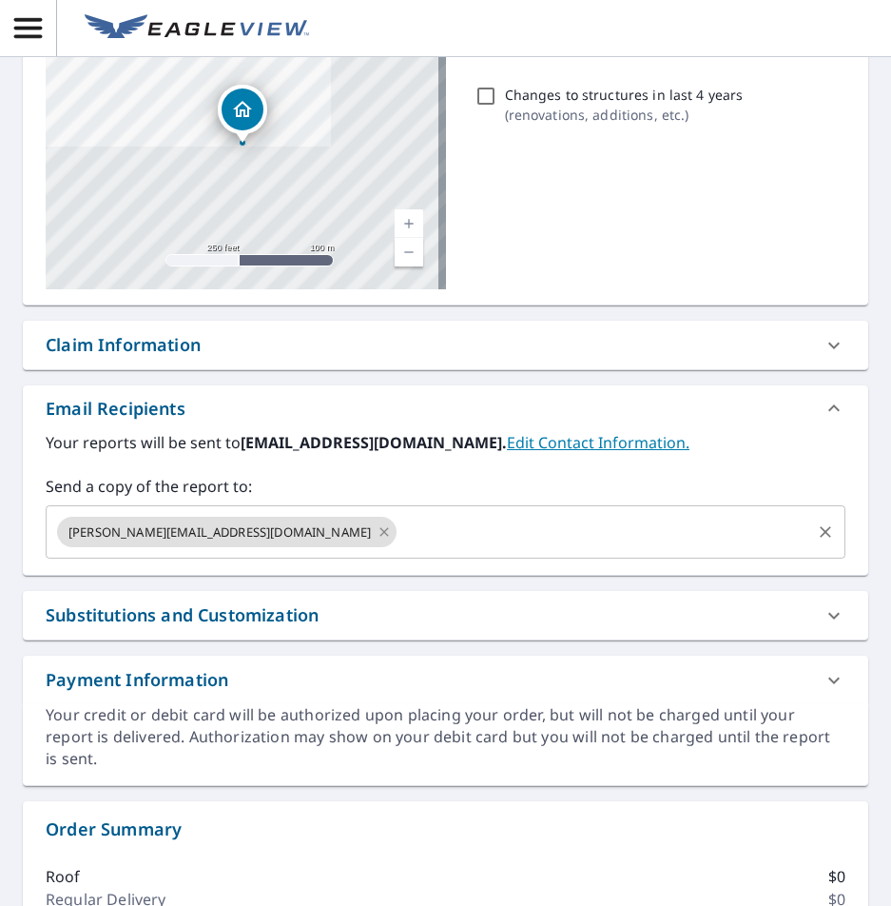
click at [377, 538] on icon at bounding box center [384, 531] width 15 height 21
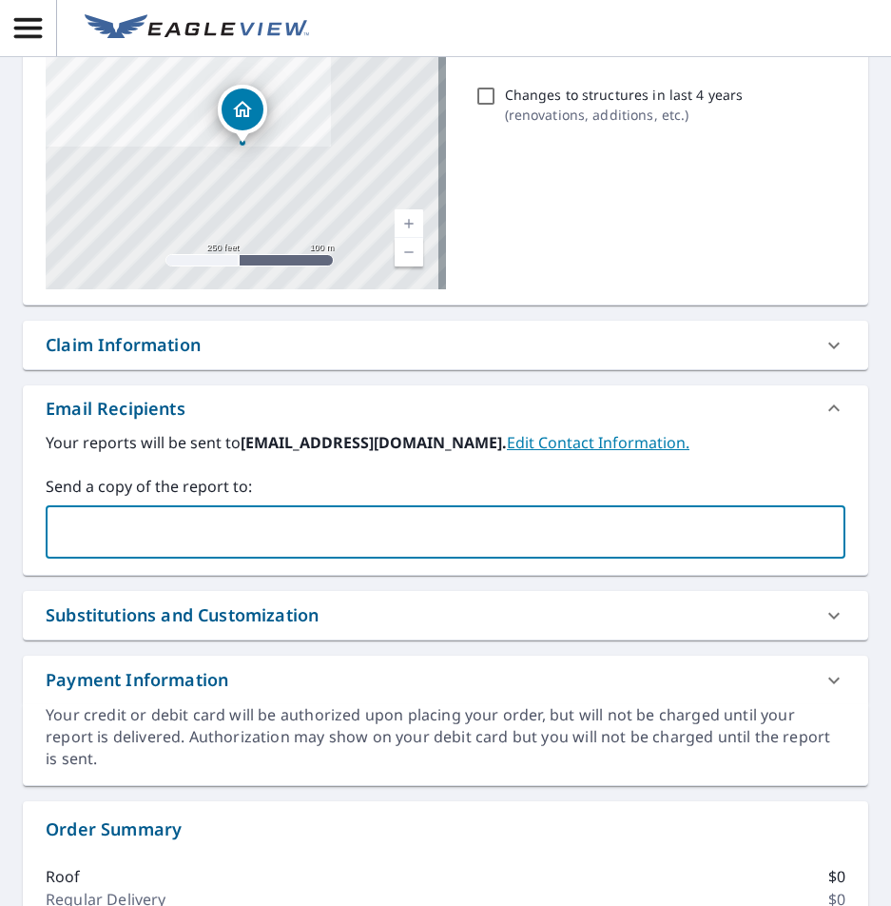
click at [221, 534] on input "text" at bounding box center [431, 532] width 754 height 36
type input "mitchell@roofsbyjw.com"
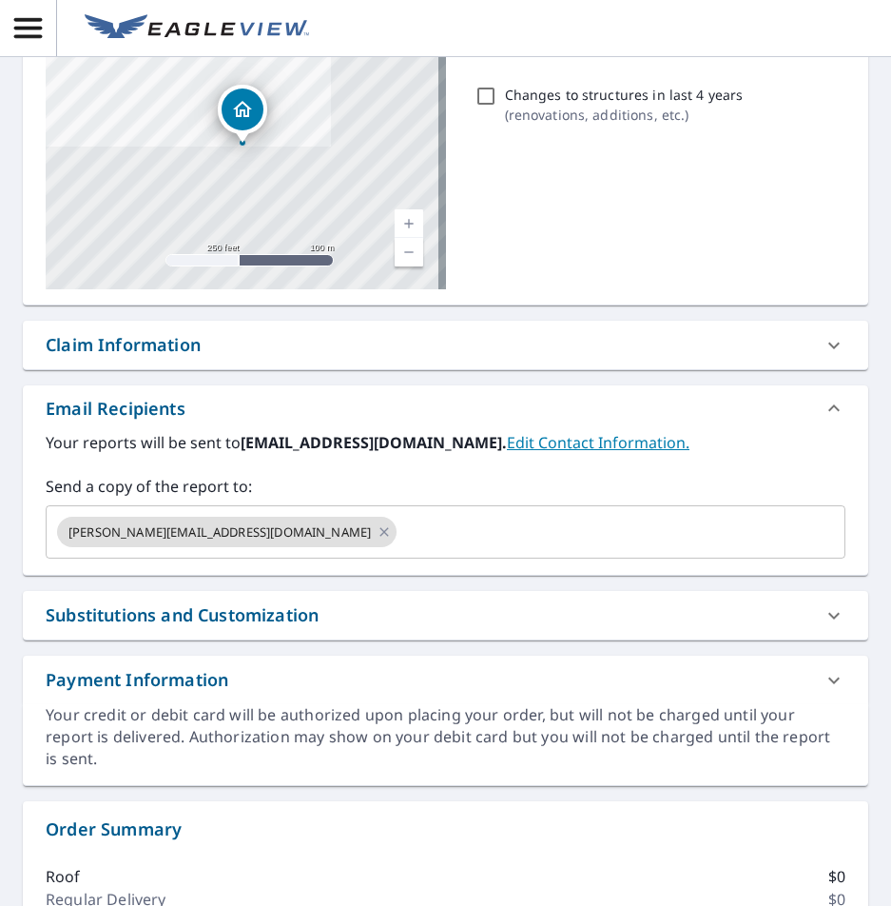
click at [26, 580] on div "169 Laurelwood Dr Savannah, GA 31419 Aerial Road A standard road map Aerial A d…" at bounding box center [446, 387] width 846 height 797
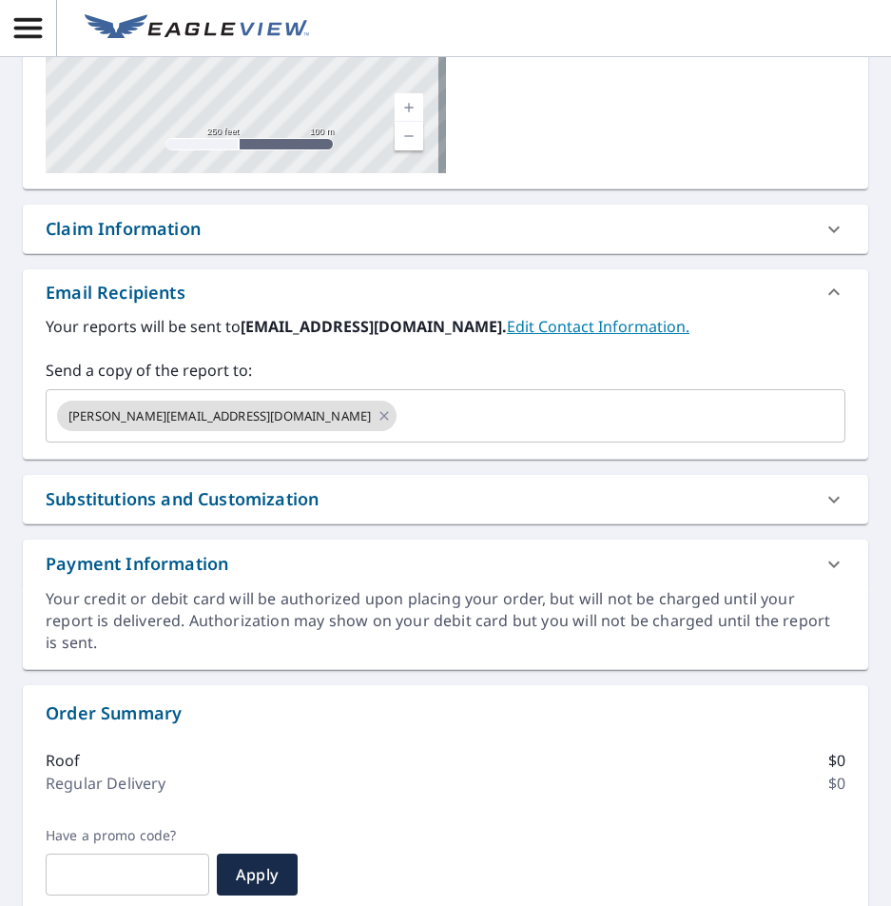
scroll to position [617, 0]
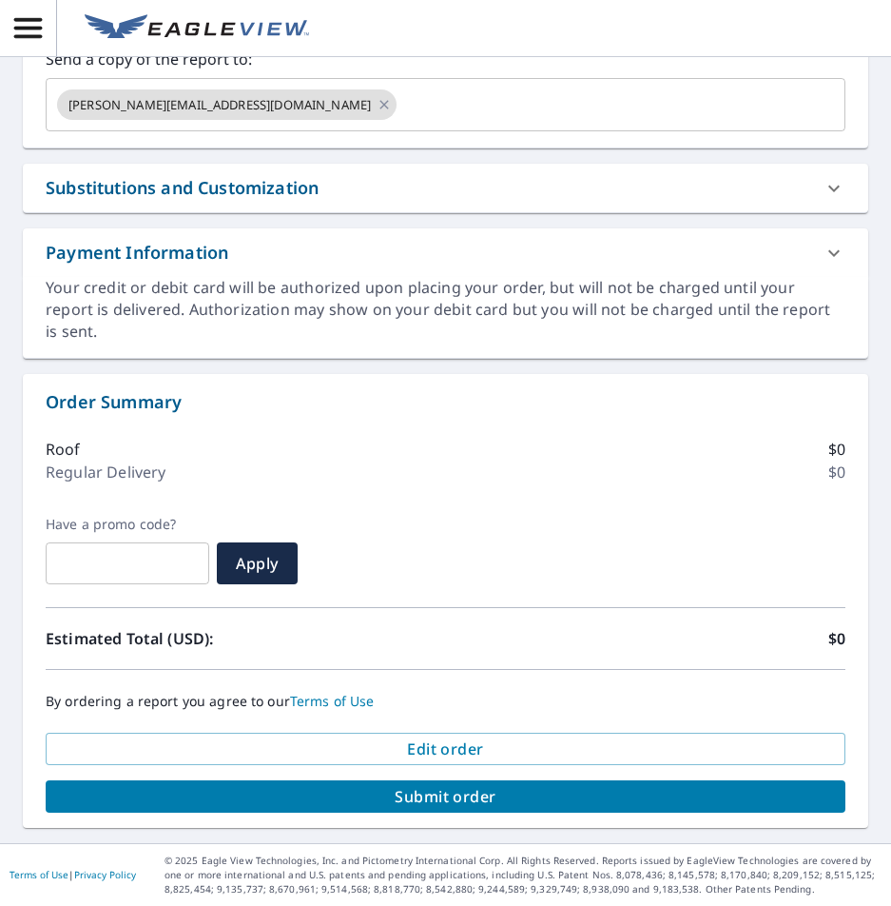
click at [500, 801] on span "Submit order" at bounding box center [446, 796] width 770 height 21
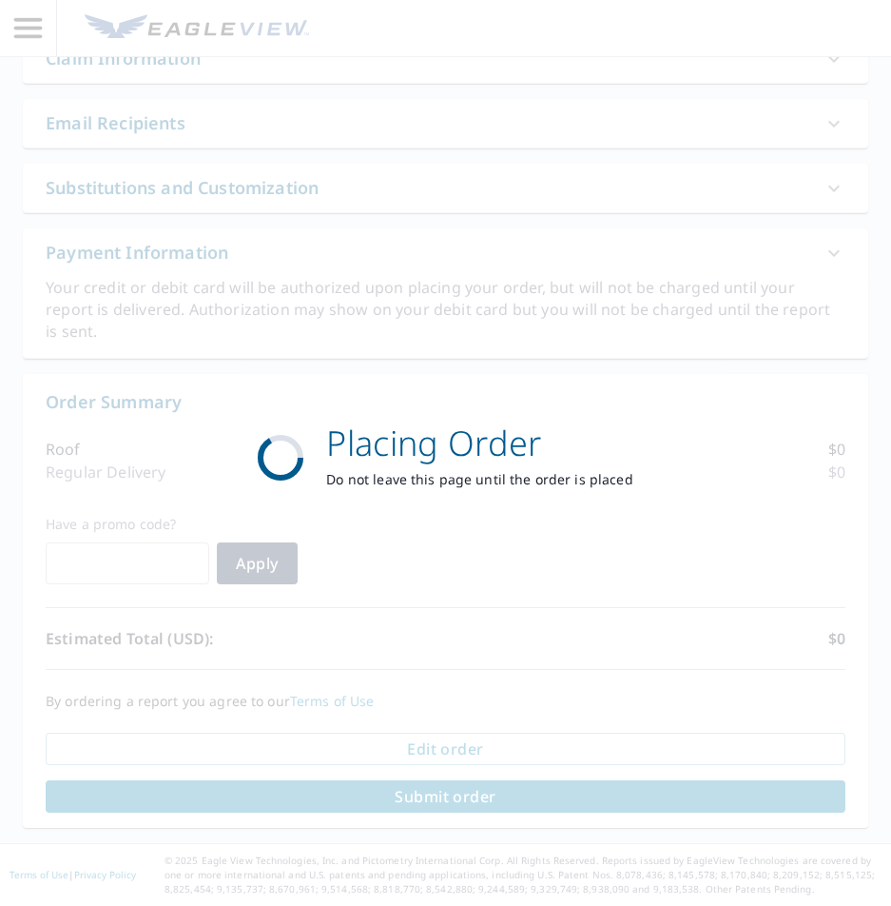
scroll to position [477, 0]
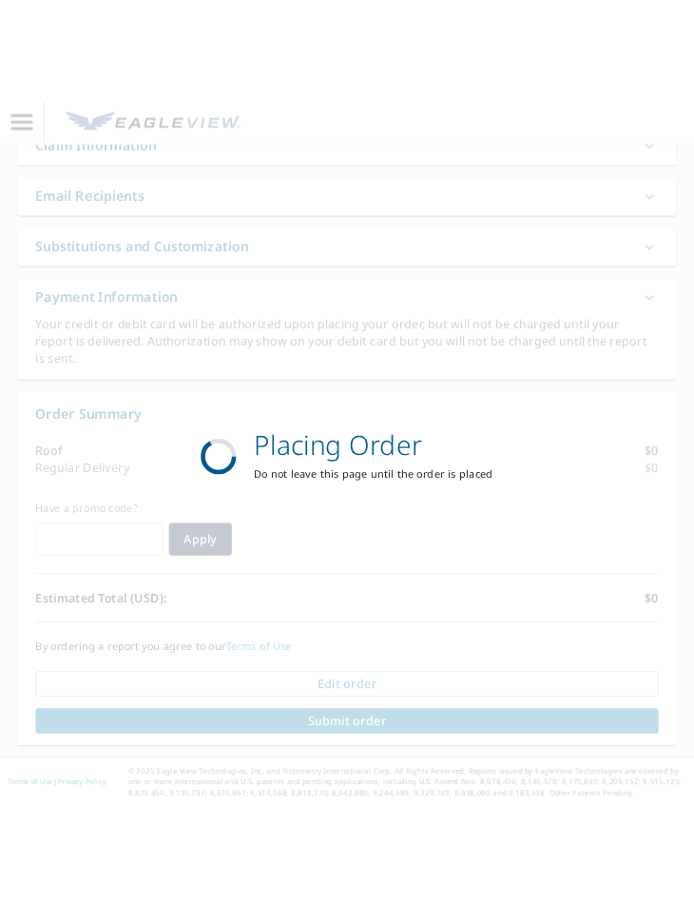
scroll to position [222, 0]
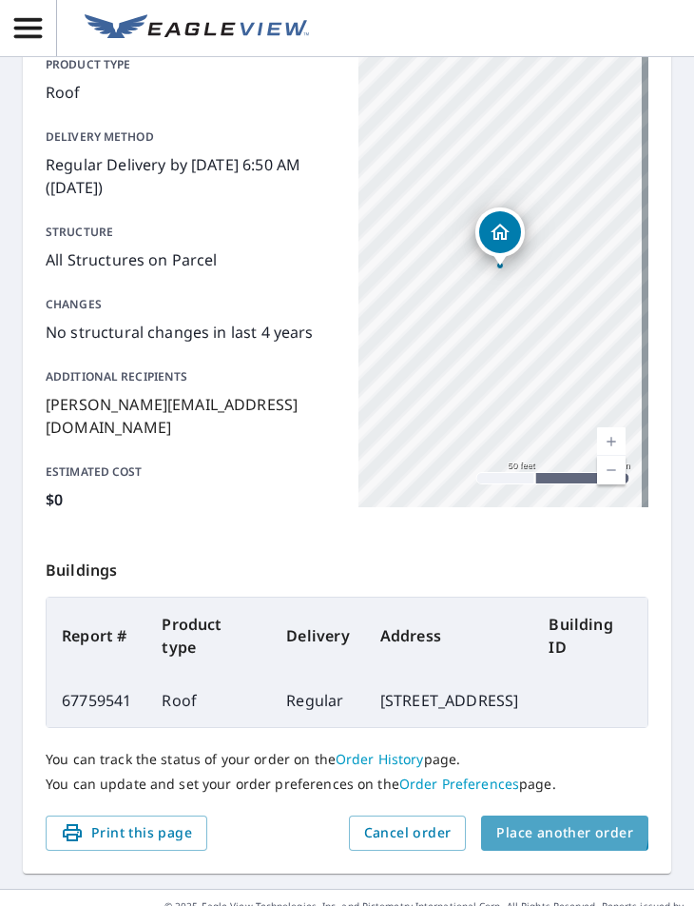
click at [538, 825] on span "Place another order" at bounding box center [565, 833] width 137 height 24
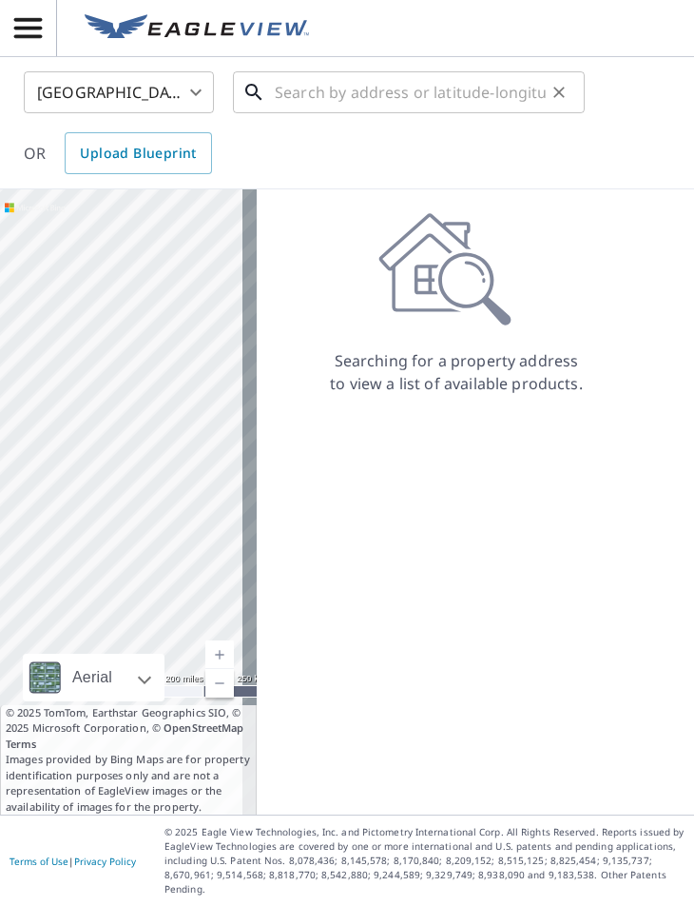
click at [290, 94] on input "text" at bounding box center [410, 92] width 271 height 53
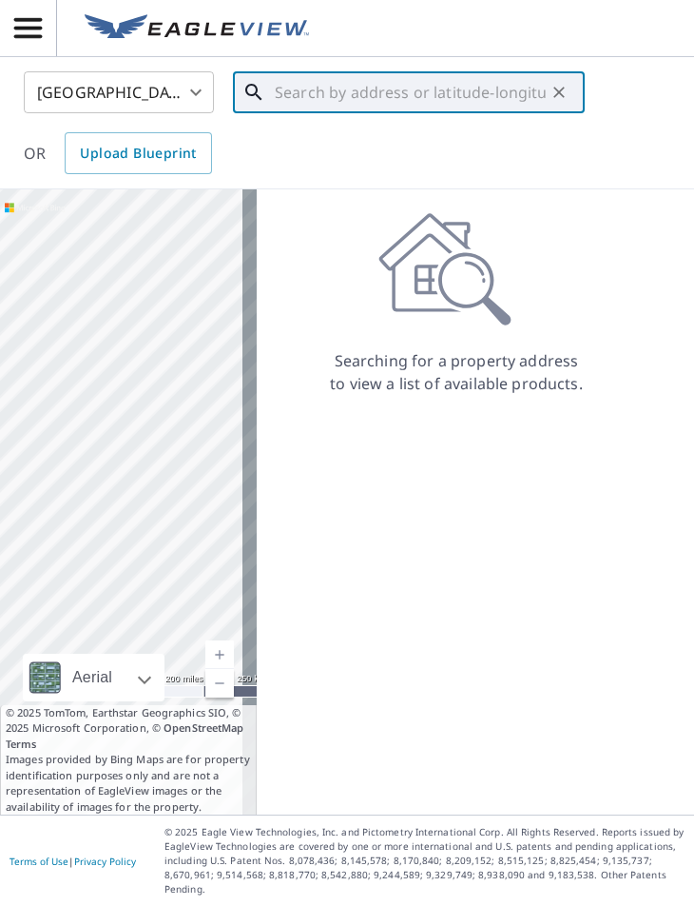
paste input "30 Lenox Ln Hilton Head, South Carolina 29926"
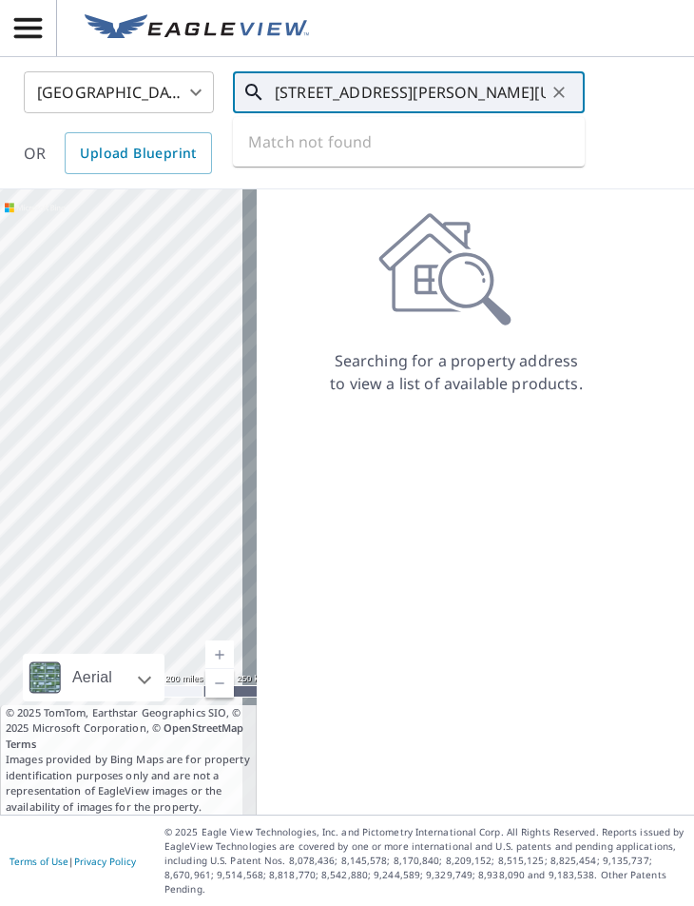
scroll to position [0, 69]
type input "30 Lenox Ln Hilton Head, South Carolina 29926"
click at [626, 146] on div "United States US ​ 30 Lenox Ln Hilton Head, South Carolina 29926 ​ Match not fo…" at bounding box center [341, 122] width 662 height 103
click at [403, 96] on input "30 Lenox Ln Hilton Head, South Carolina 29926" at bounding box center [410, 92] width 271 height 53
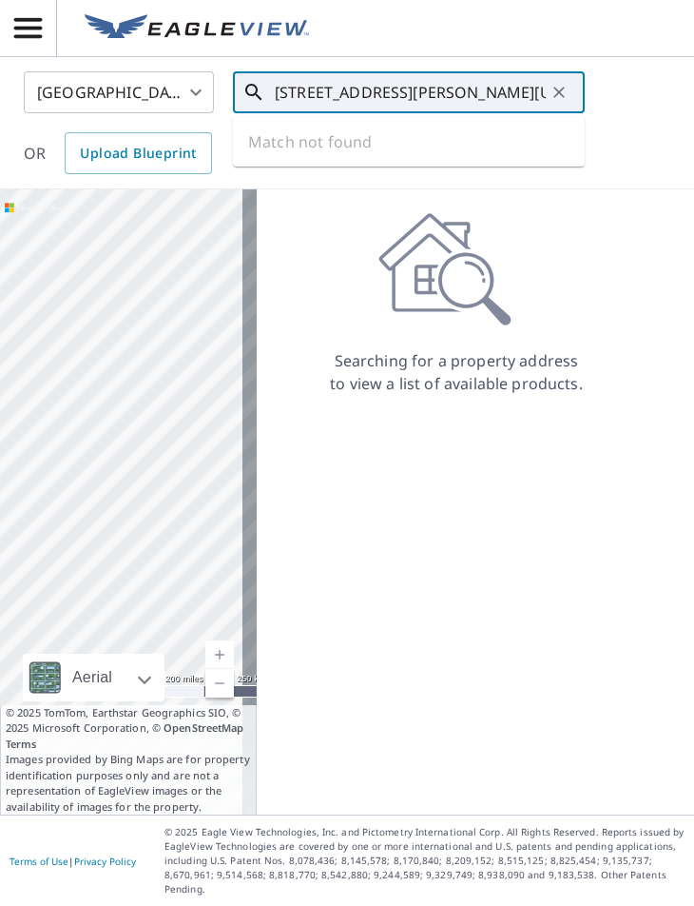
click at [415, 98] on input "30 Lenox Ln Hilton Head, South Carolina 29926" at bounding box center [410, 92] width 271 height 53
click at [556, 95] on icon "Clear" at bounding box center [559, 92] width 11 height 11
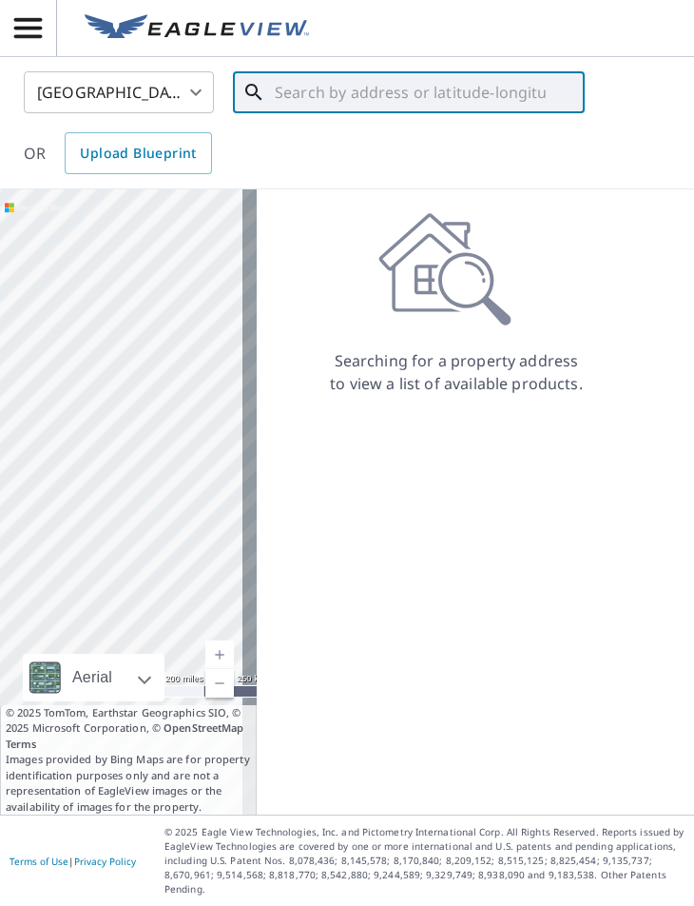
click at [449, 98] on input "text" at bounding box center [410, 92] width 271 height 53
paste input "30 Lenox Ln Hilton Head, South Carolina 29926"
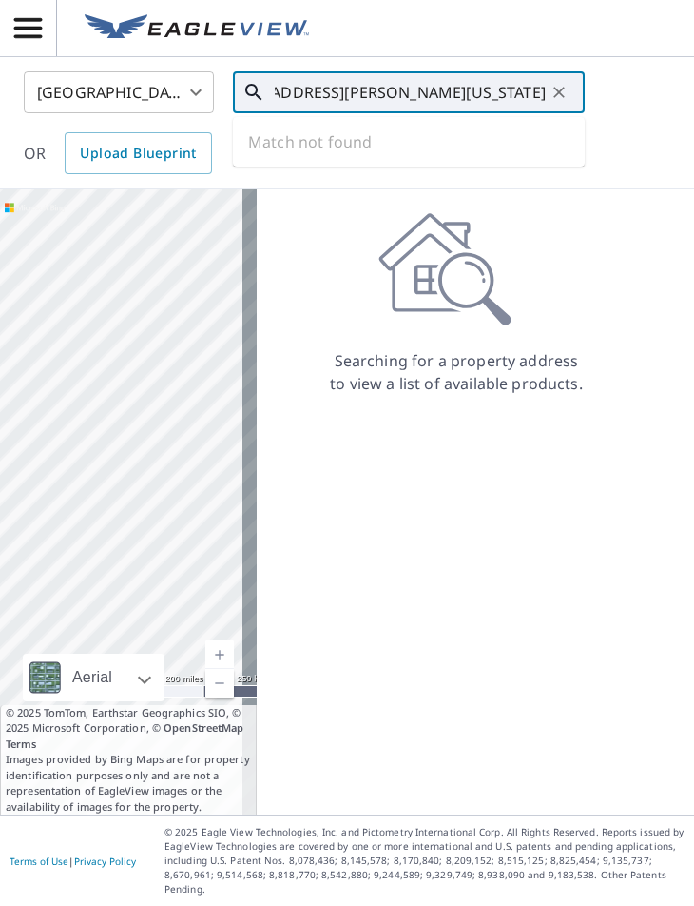
type input "30 Lenox Ln Hilton Head, South Carolina 29926"
